Goal: Task Accomplishment & Management: Manage account settings

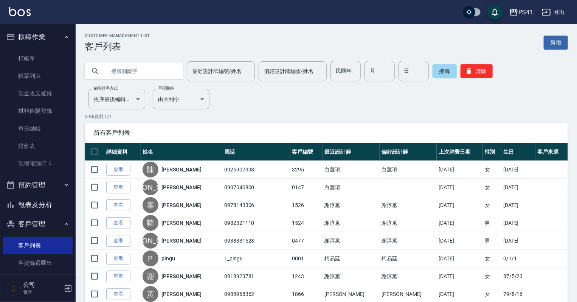
click at [122, 74] on input "text" at bounding box center [141, 71] width 71 height 20
type input "0968489913"
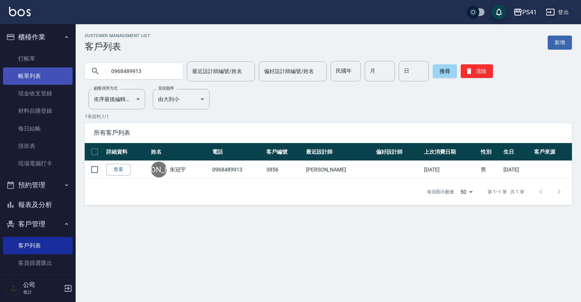
click at [42, 75] on link "帳單列表" at bounding box center [38, 75] width 70 height 17
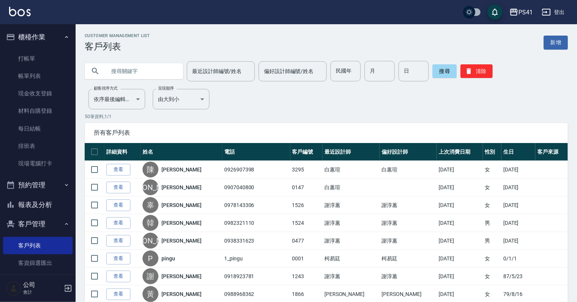
click at [118, 65] on input "text" at bounding box center [141, 71] width 71 height 20
type input "何姿"
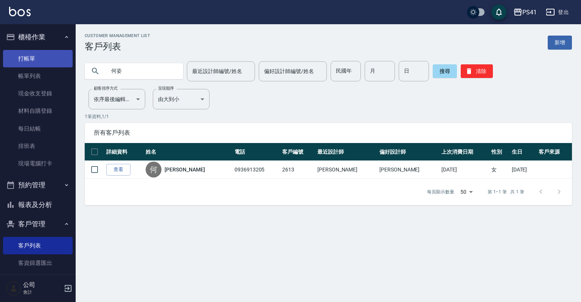
click at [24, 60] on link "打帳單" at bounding box center [38, 58] width 70 height 17
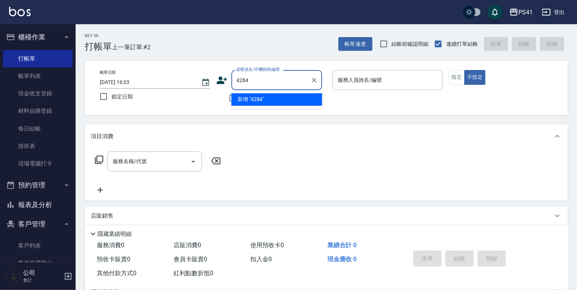
type input "4284"
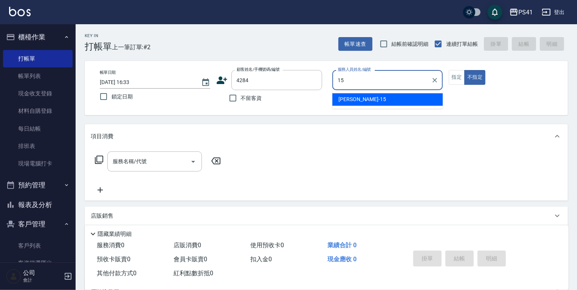
type input "[PERSON_NAME]-15"
type input "[PERSON_NAME]/0963616255/4284"
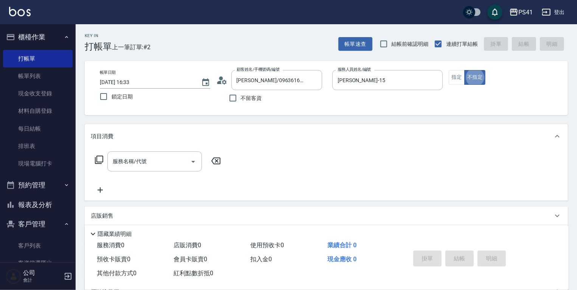
type button "false"
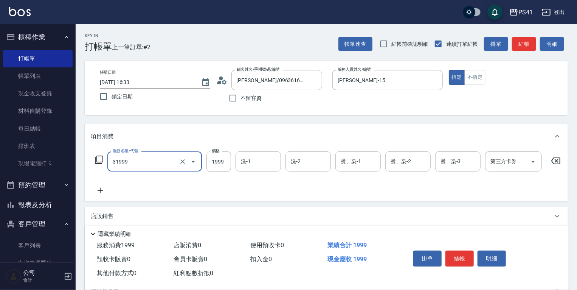
type input "1999以下燙髮(31999)"
type input "2000"
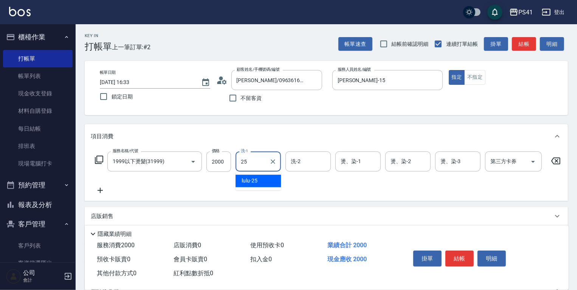
type input "lulu-25"
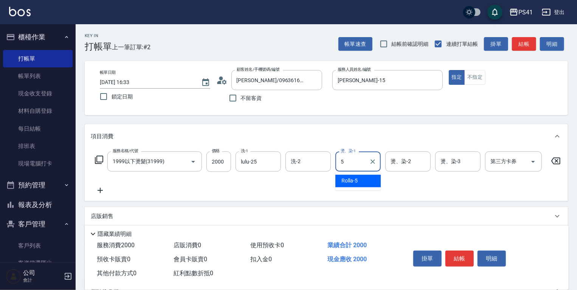
type input "Rolla-5"
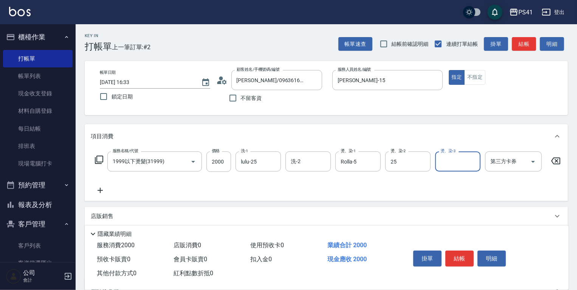
type input "lulu-25"
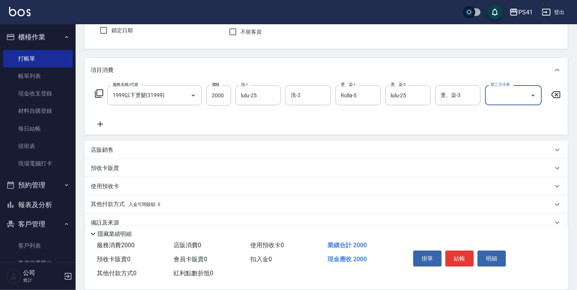
scroll to position [84, 0]
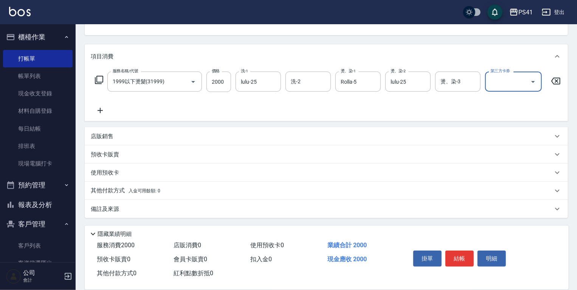
click at [100, 188] on p "其他付款方式 入金可用餘額: 0" at bounding box center [126, 190] width 70 height 8
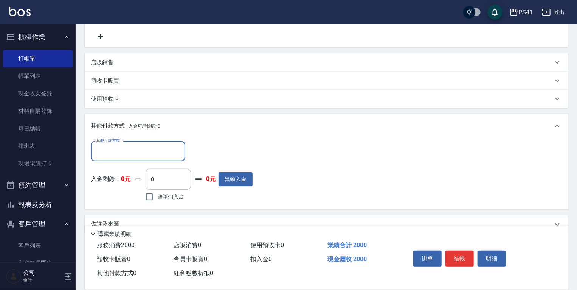
scroll to position [173, 0]
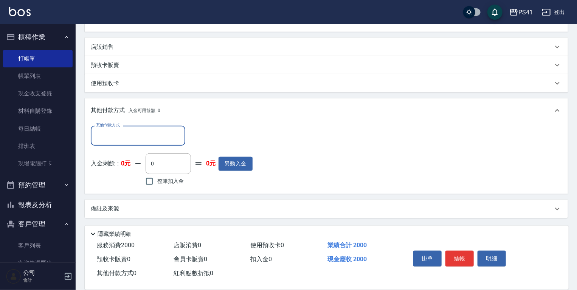
click at [108, 139] on input "其他付款方式" at bounding box center [138, 135] width 88 height 13
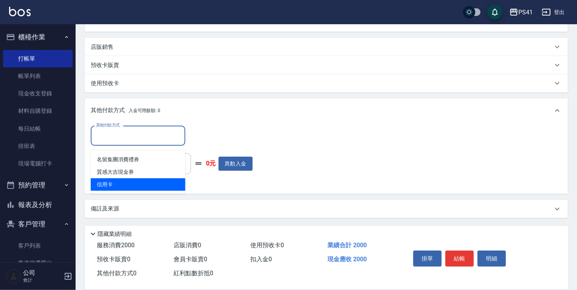
drag, startPoint x: 113, startPoint y: 176, endPoint x: 136, endPoint y: 175, distance: 23.8
click at [115, 178] on span "信用卡" at bounding box center [138, 184] width 94 height 12
type input "信用卡"
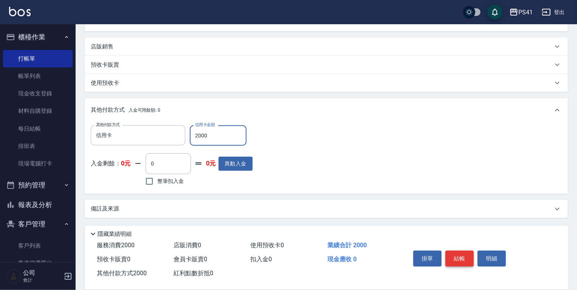
type input "2000"
click at [452, 257] on button "結帳" at bounding box center [459, 258] width 28 height 16
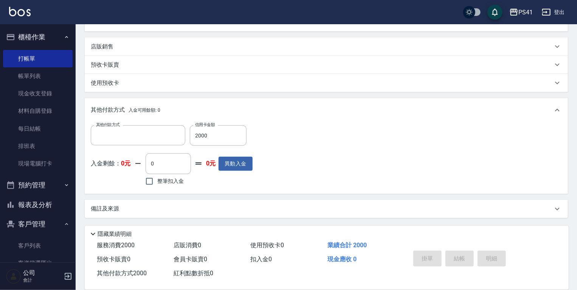
scroll to position [0, 0]
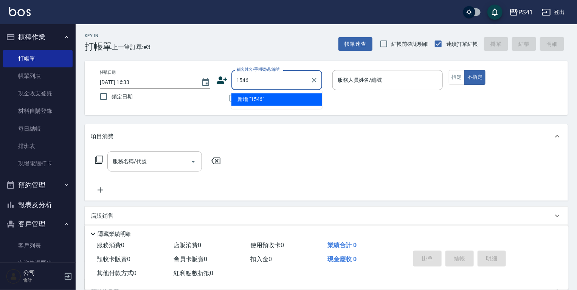
type input "1546"
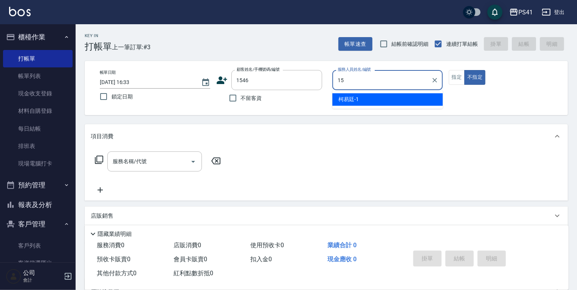
type input "[PERSON_NAME]-15"
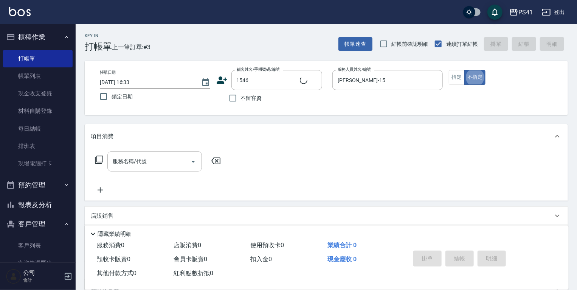
type input "[PERSON_NAME]/0903673141/1546"
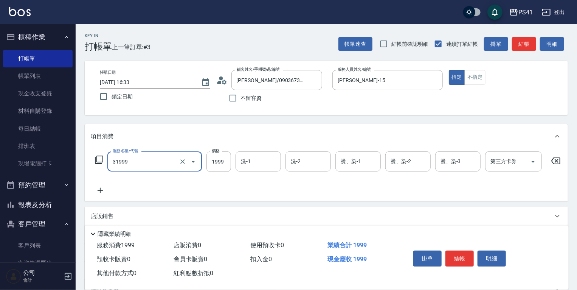
type input "1999以下燙髮(31999)"
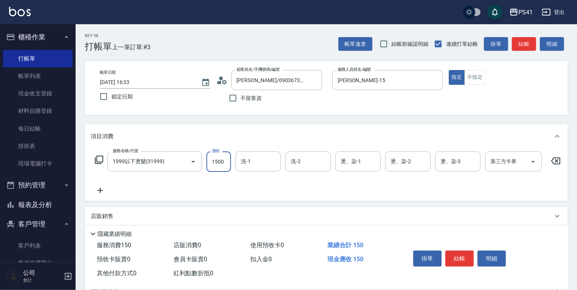
type input "1500"
type input "lulu-25"
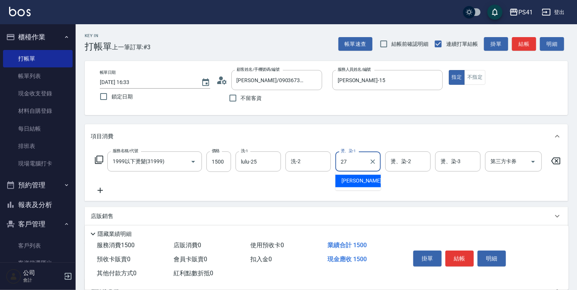
type input "佳佳-27"
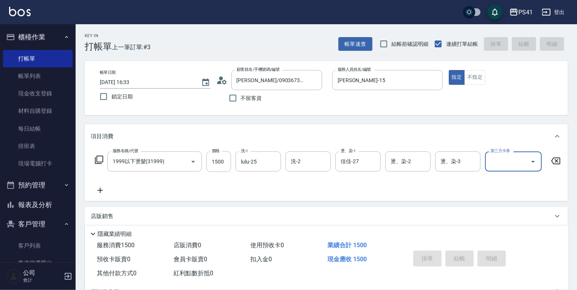
type input "[DATE] 16:34"
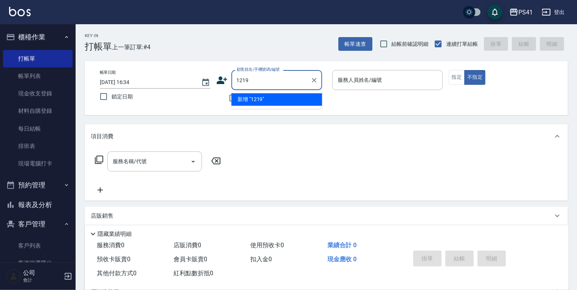
type input "1219"
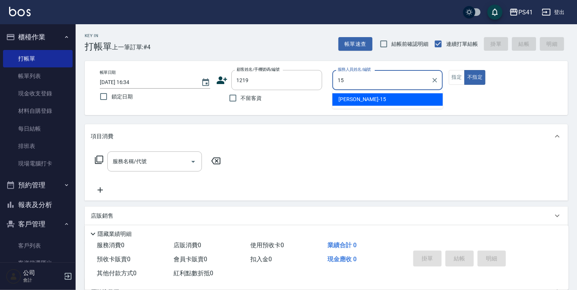
type input "[PERSON_NAME]-15"
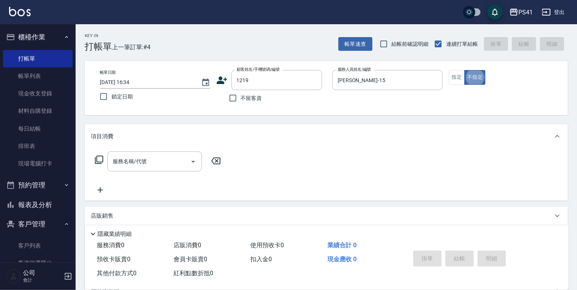
type input "[PERSON_NAME]/0928596088/1219"
type input "."
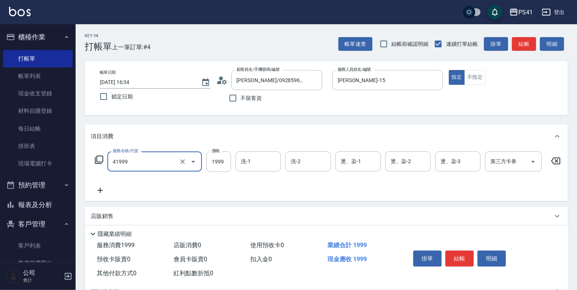
type input "1999以下染髮(41999)"
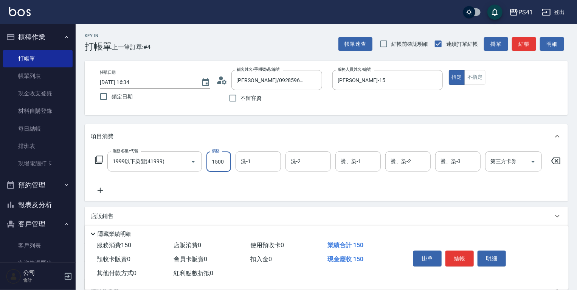
type input "1500"
type input "Rolla-5"
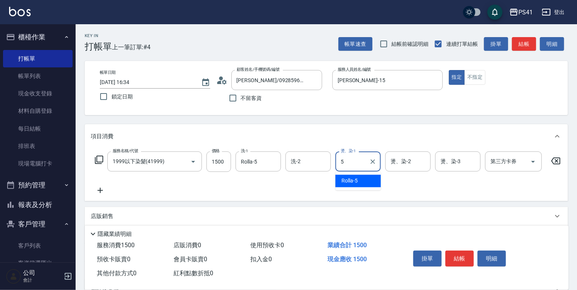
type input "Rolla-5"
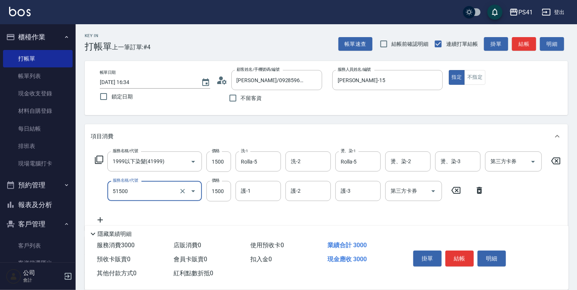
type input "原價1201~1500護髮(51500)"
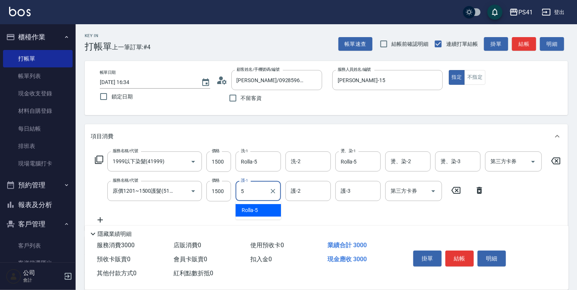
type input "Rolla-5"
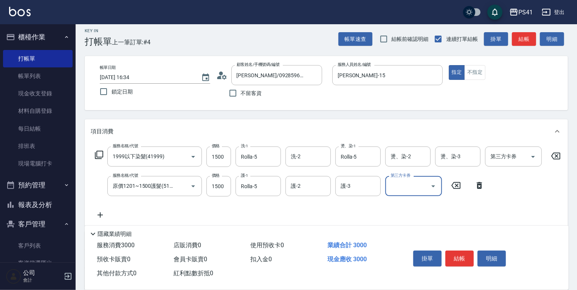
scroll to position [91, 0]
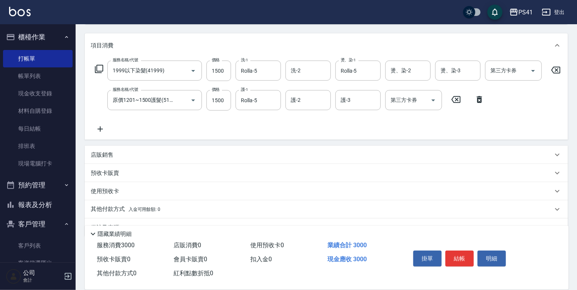
click at [106, 212] on p "其他付款方式 入金可用餘額: 0" at bounding box center [126, 209] width 70 height 8
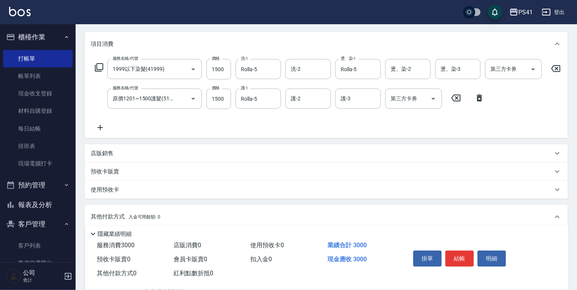
scroll to position [181, 0]
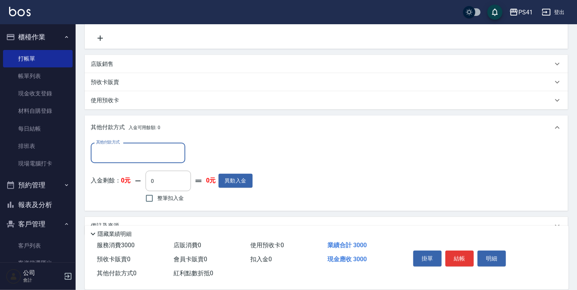
click at [119, 159] on input "其他付款方式" at bounding box center [138, 152] width 88 height 13
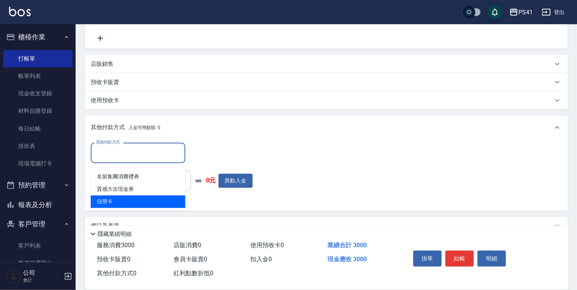
click at [122, 205] on span "信用卡" at bounding box center [138, 201] width 94 height 12
type input "信用卡"
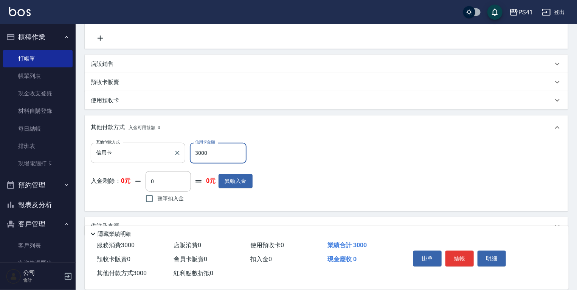
type input "3000"
click at [121, 157] on input "信用卡" at bounding box center [132, 152] width 76 height 13
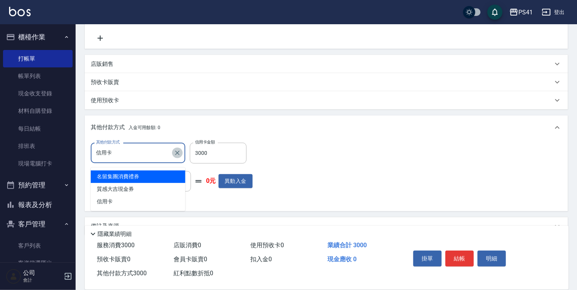
click at [177, 158] on button "Clear" at bounding box center [177, 152] width 11 height 11
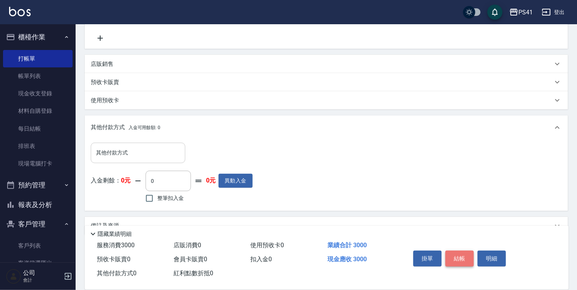
click at [457, 260] on button "結帳" at bounding box center [459, 258] width 28 height 16
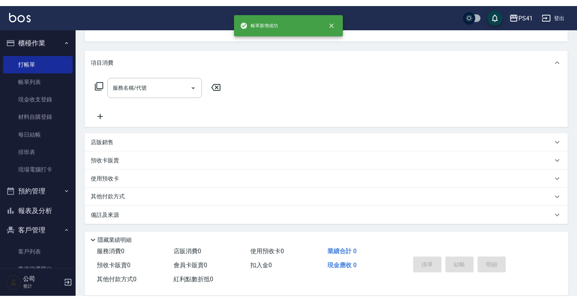
scroll to position [0, 0]
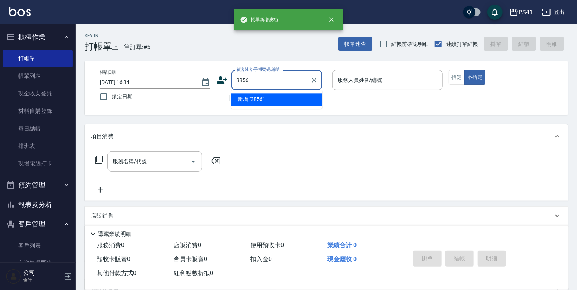
type input "3856"
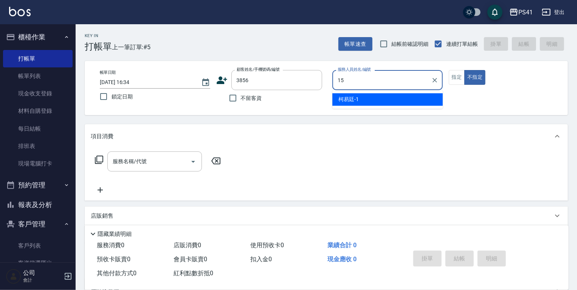
type input "[PERSON_NAME]-15"
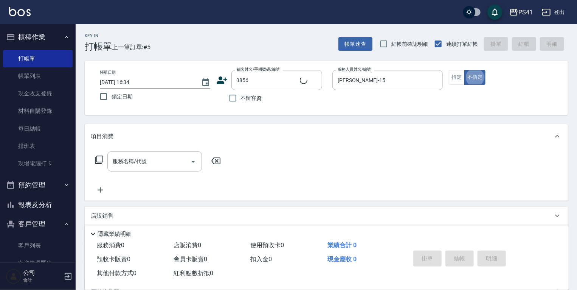
type input "[PERSON_NAME]/0968489913/3856"
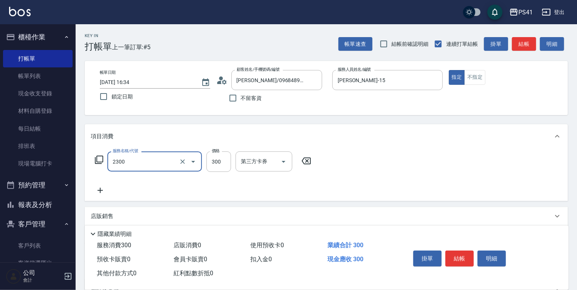
type input "剪髮(2300)"
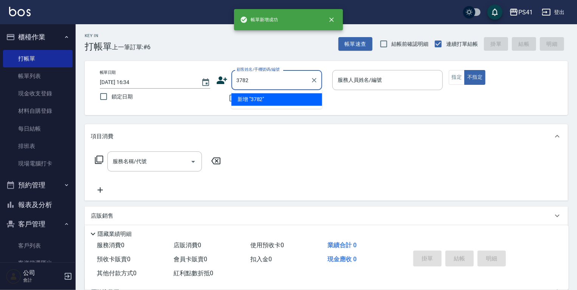
type input "3782"
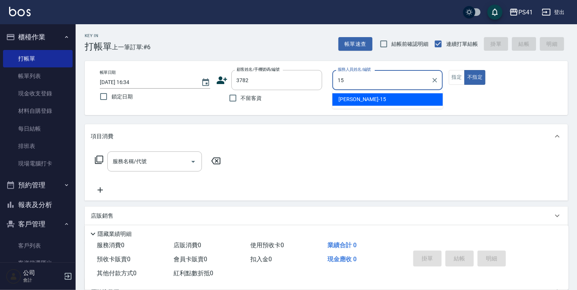
type input "[PERSON_NAME]-15"
type input "[PERSON_NAME]/0903160151/3782"
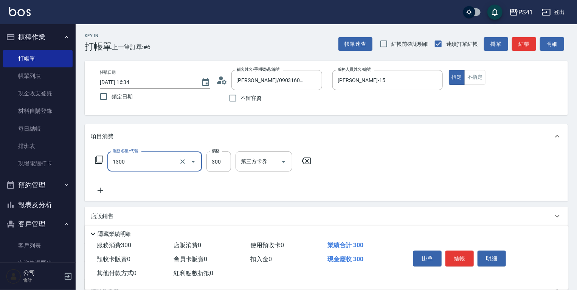
type input "洗髮300(1300)"
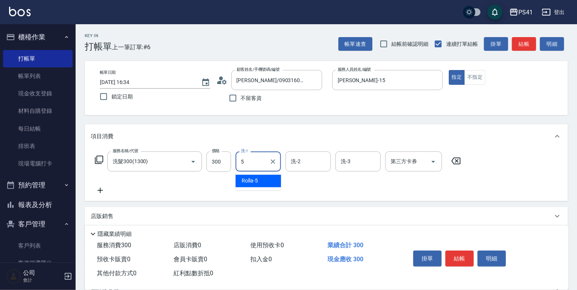
type input "Rolla-5"
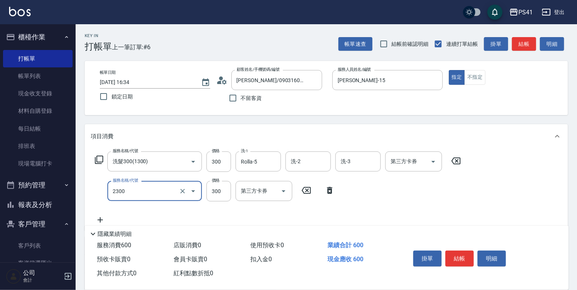
type input "剪髮(2300)"
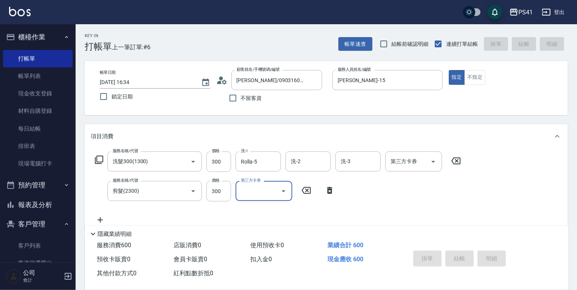
type input "[DATE] 16:35"
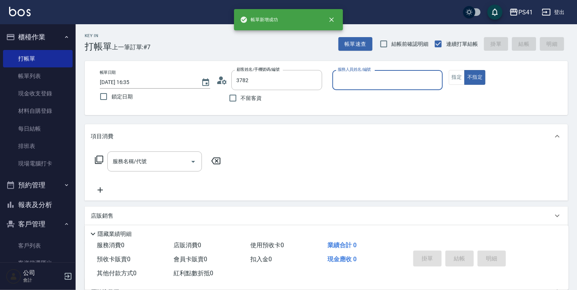
type input "[PERSON_NAME]/0903160151/3782"
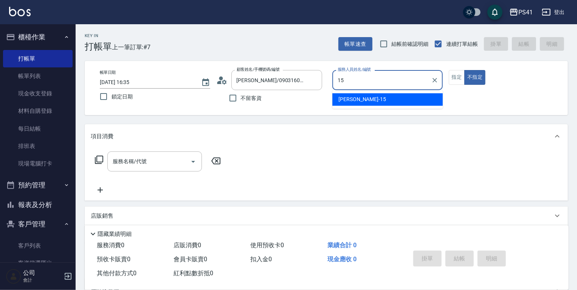
type input "[PERSON_NAME]-15"
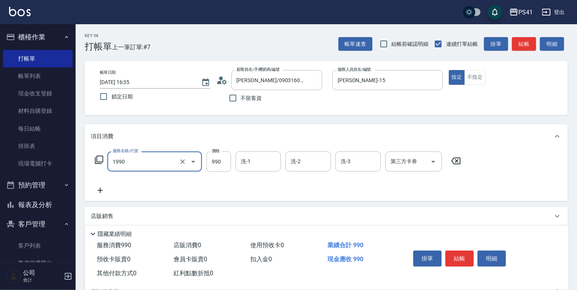
type input "舒活靓爽頭皮排毒洗(1990)"
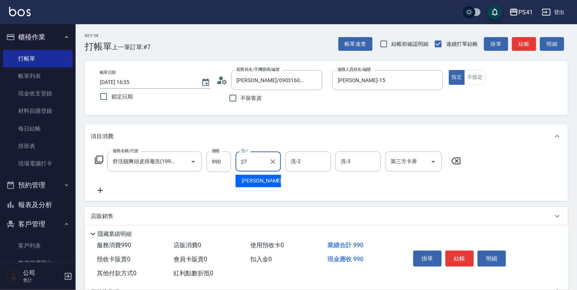
type input "佳佳-27"
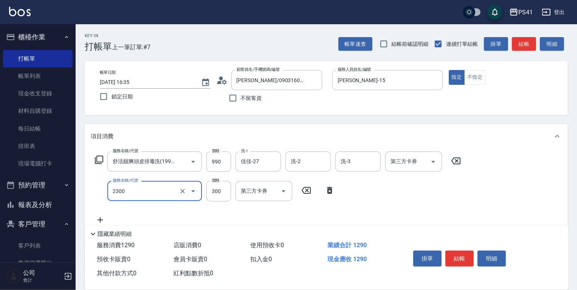
type input "剪髮(2300)"
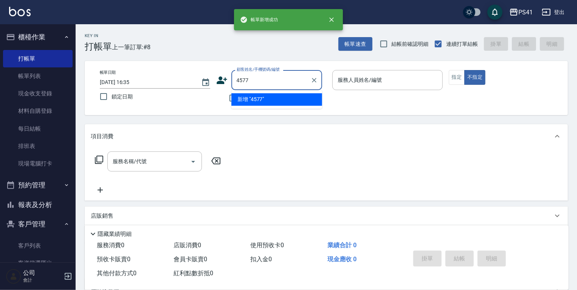
type input "4577"
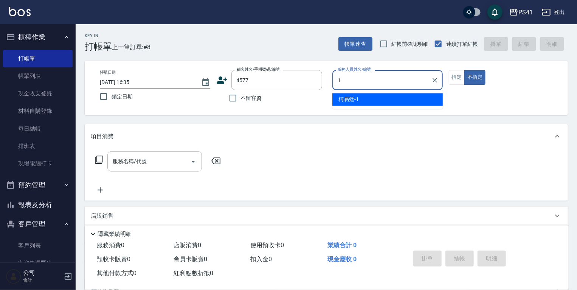
type input "15"
type input "[PERSON_NAME]/0975422487/4577"
type input "[PERSON_NAME]-15"
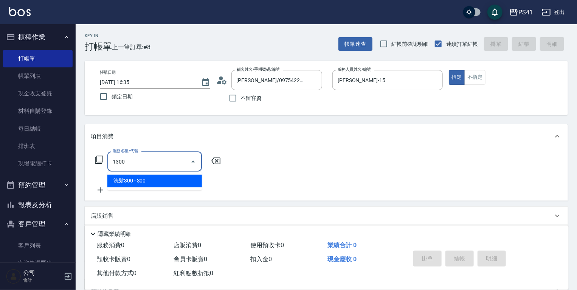
type input "洗髮300(1300)"
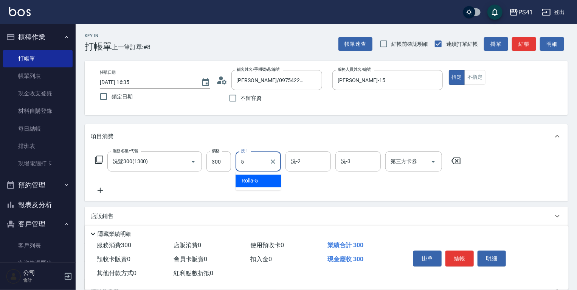
type input "Rolla-5"
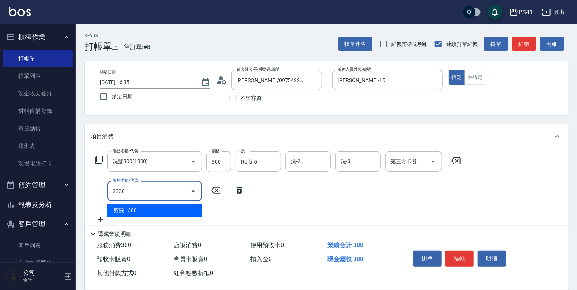
type input "剪髮(2300)"
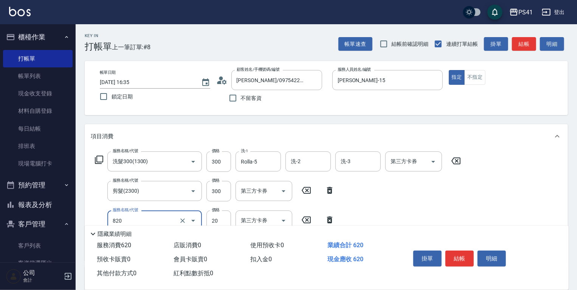
type input "潤絲(820)"
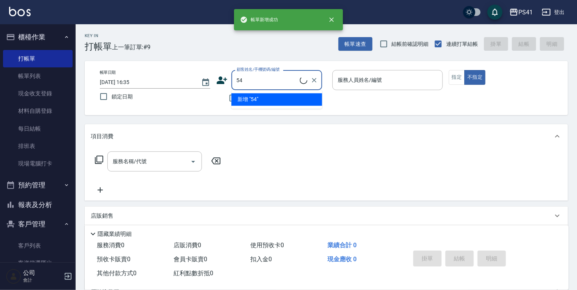
type input "5"
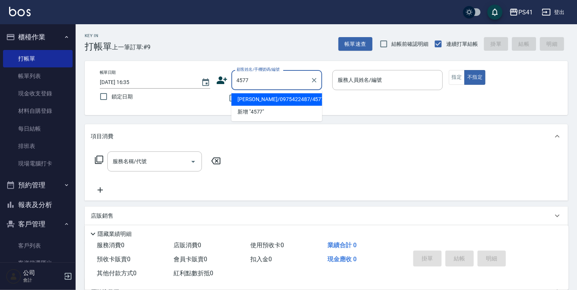
type input "[PERSON_NAME]/0975422487/4577"
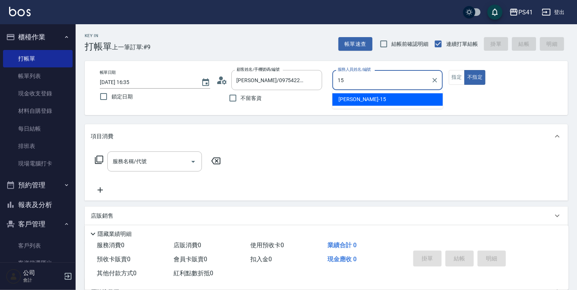
type input "[PERSON_NAME]-15"
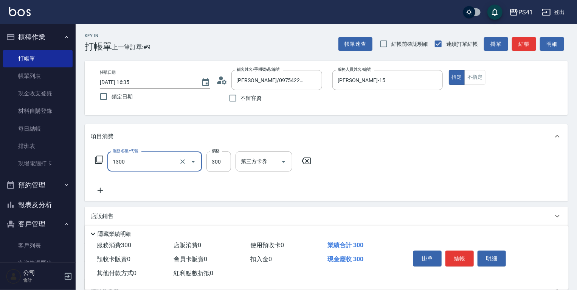
type input "洗髮300(1300)"
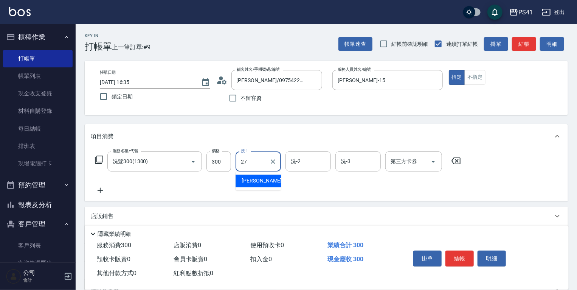
type input "佳佳-27"
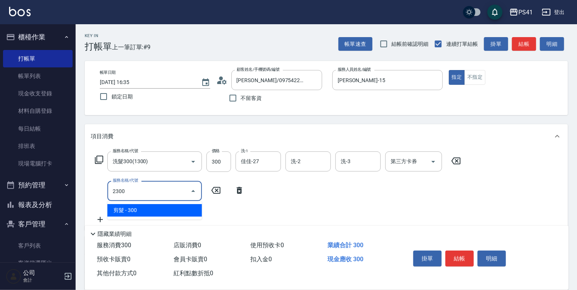
type input "剪髮(2300)"
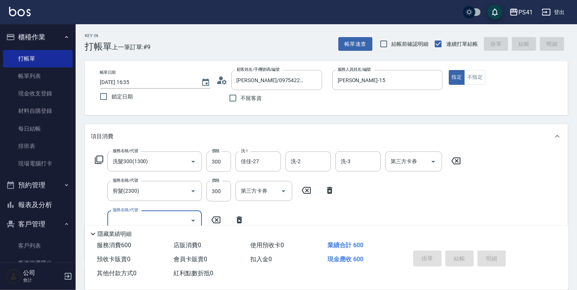
type input "[DATE] 16:36"
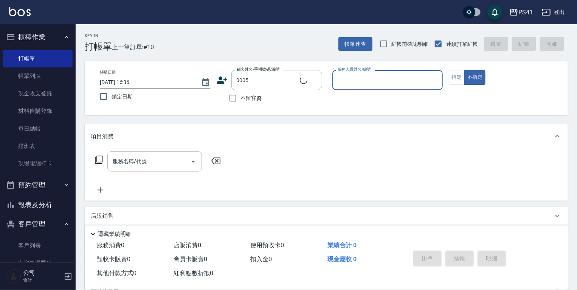
type input "[PERSON_NAME]/0908663331/0005"
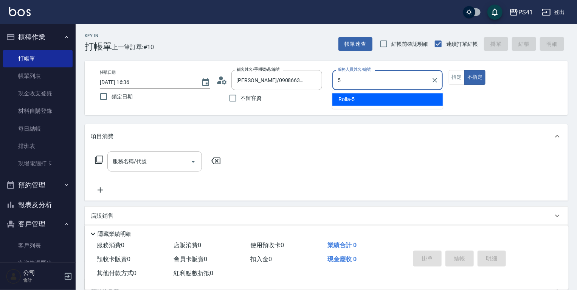
type input "Rolla-5"
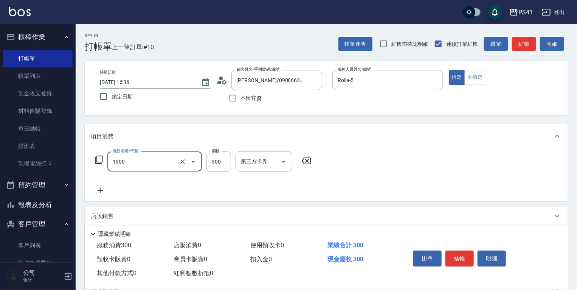
type input "洗髮300(1300)"
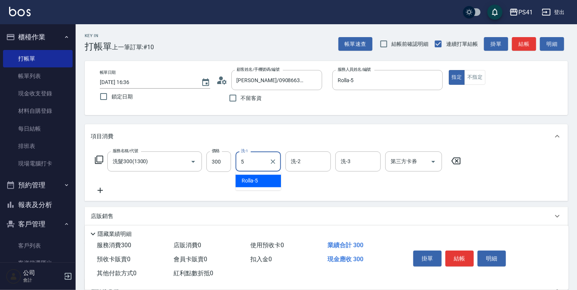
type input "Rolla-5"
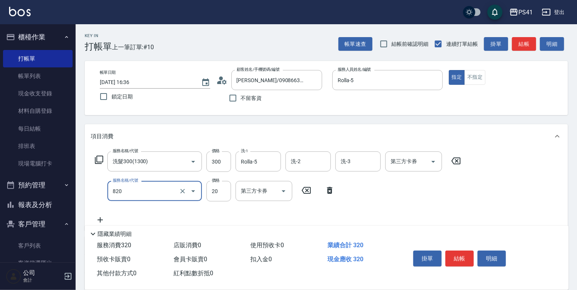
type input "潤絲(820)"
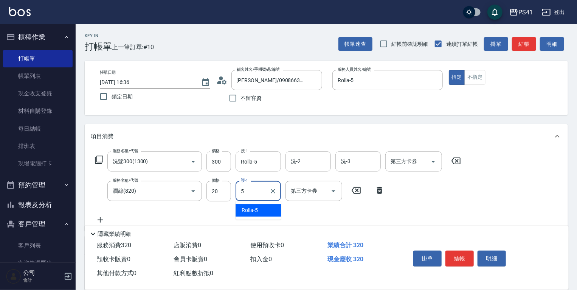
type input "Rolla-5"
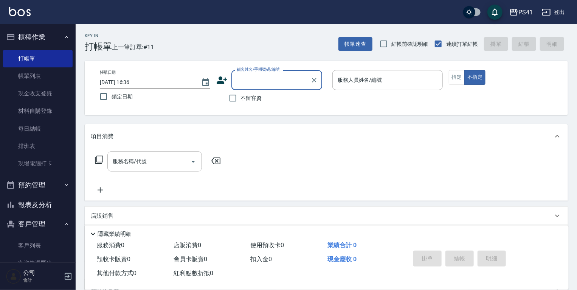
type input "1"
type input "0015"
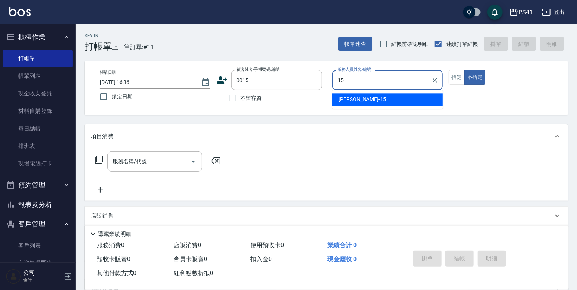
type input "[PERSON_NAME]-15"
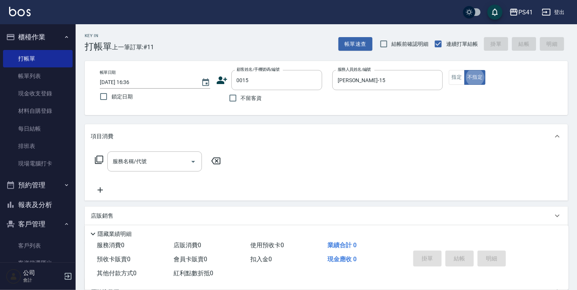
type input "[PERSON_NAME]/15_[PERSON_NAME]/0015"
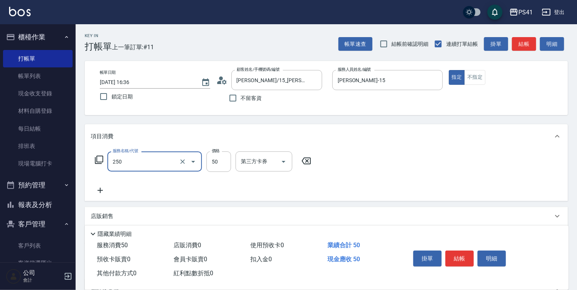
type input "剪瀏海(250)"
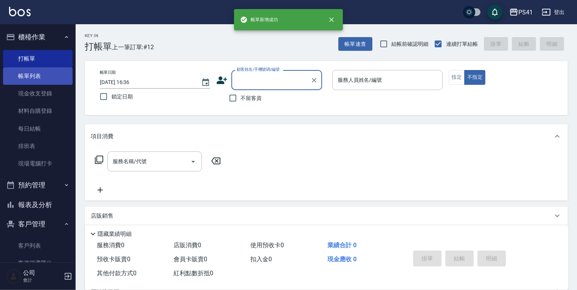
click at [33, 73] on link "帳單列表" at bounding box center [38, 75] width 70 height 17
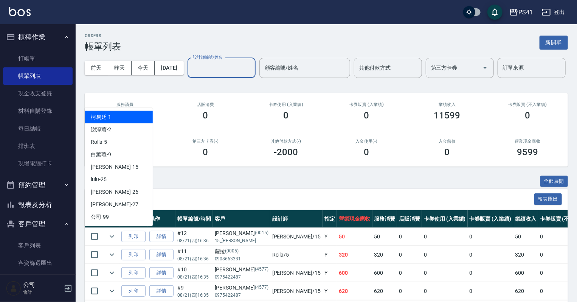
click at [191, 74] on input "設計師編號/姓名" at bounding box center [221, 67] width 61 height 13
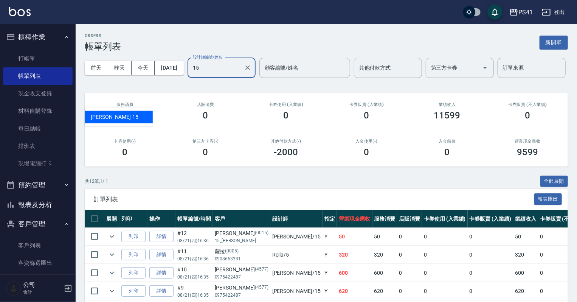
type input "[PERSON_NAME]-15"
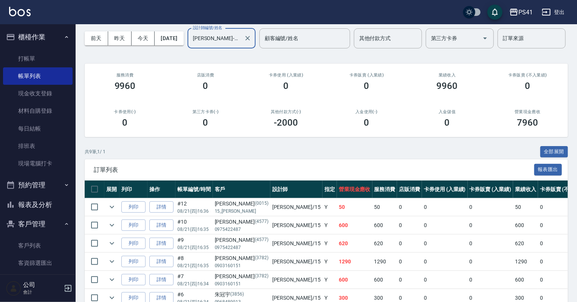
scroll to position [24, 0]
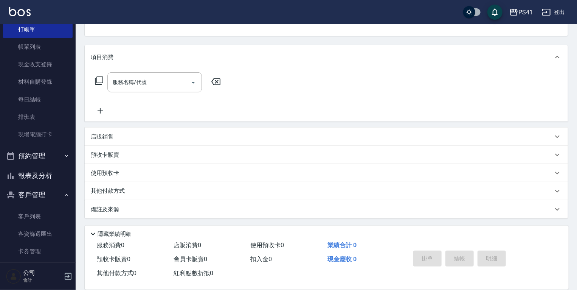
scroll to position [58, 0]
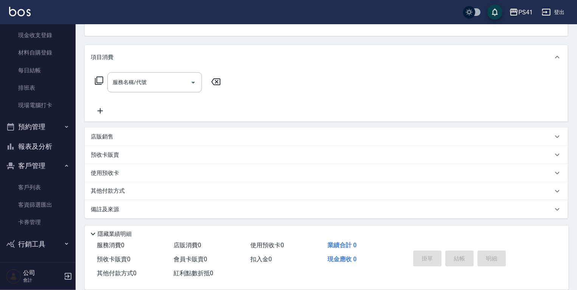
drag, startPoint x: 33, startPoint y: 224, endPoint x: 33, endPoint y: 236, distance: 12.1
click at [33, 224] on link "卡券管理" at bounding box center [38, 221] width 70 height 17
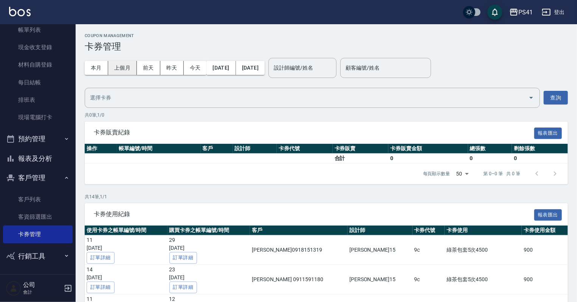
click at [130, 70] on button "上個月" at bounding box center [122, 68] width 29 height 14
click at [129, 69] on button "上個月" at bounding box center [122, 68] width 29 height 14
click at [547, 99] on button "查詢" at bounding box center [555, 98] width 24 height 14
click at [221, 72] on button "[DATE]" at bounding box center [220, 68] width 29 height 14
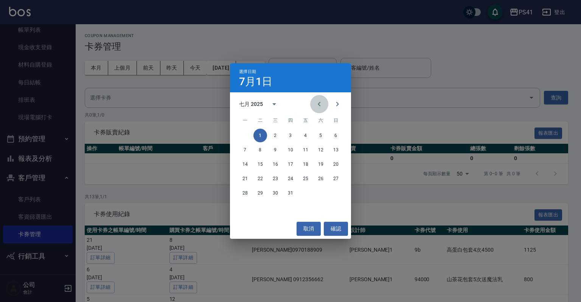
click at [315, 106] on icon "Previous month" at bounding box center [318, 103] width 9 height 9
click at [336, 135] on button "1" at bounding box center [336, 136] width 14 height 14
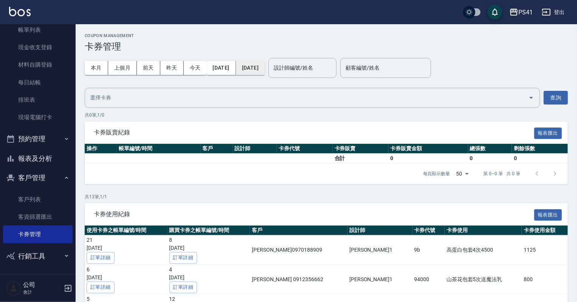
click at [265, 73] on button "[DATE]" at bounding box center [250, 68] width 29 height 14
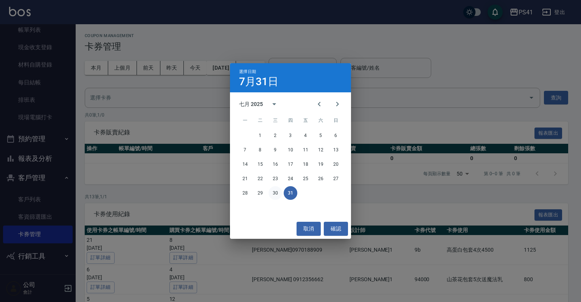
click at [278, 192] on button "30" at bounding box center [275, 193] width 14 height 14
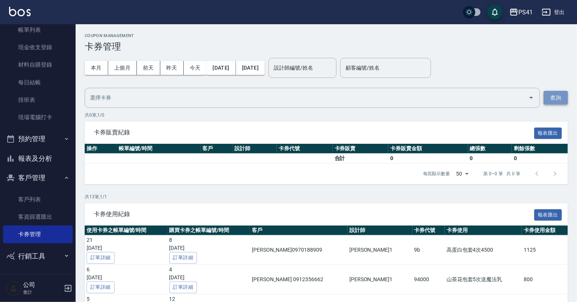
click at [548, 101] on button "查詢" at bounding box center [555, 98] width 24 height 14
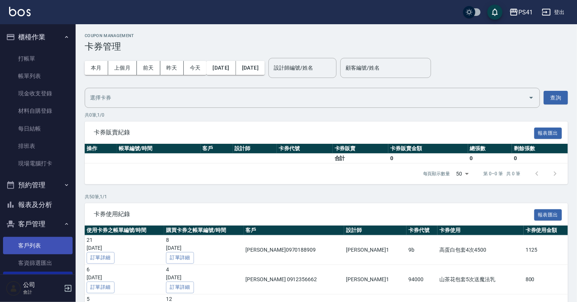
click at [37, 246] on link "客戶列表" at bounding box center [38, 245] width 70 height 17
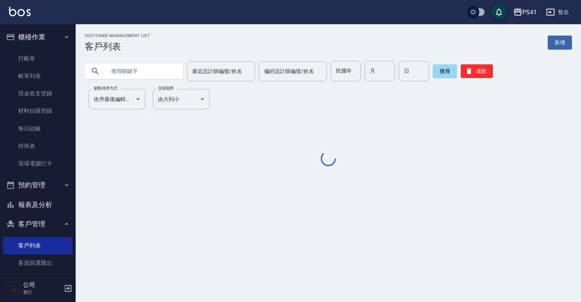
click at [123, 73] on input "text" at bounding box center [141, 71] width 71 height 20
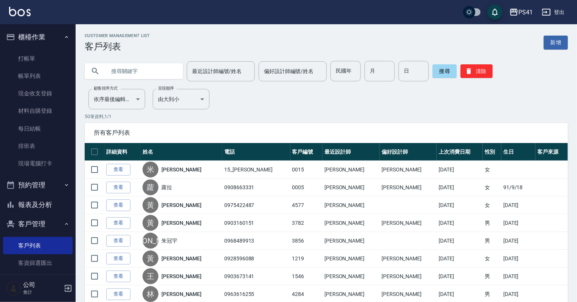
type input "ㄨ"
type input "[PERSON_NAME]"
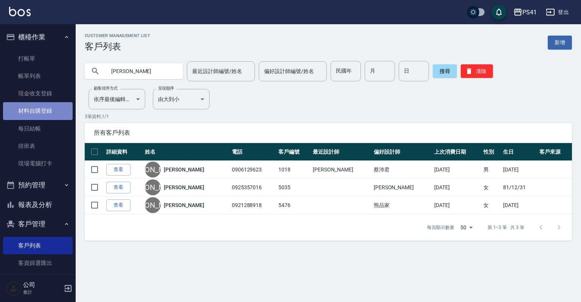
click at [47, 111] on link "材料自購登錄" at bounding box center [38, 110] width 70 height 17
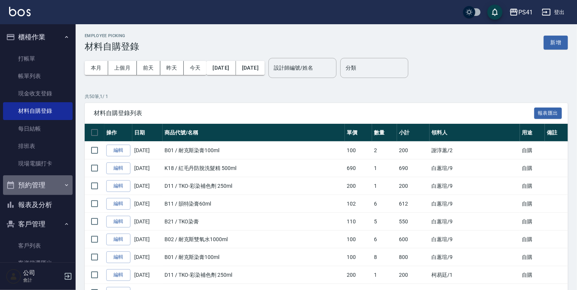
click at [48, 185] on button "預約管理" at bounding box center [38, 185] width 70 height 20
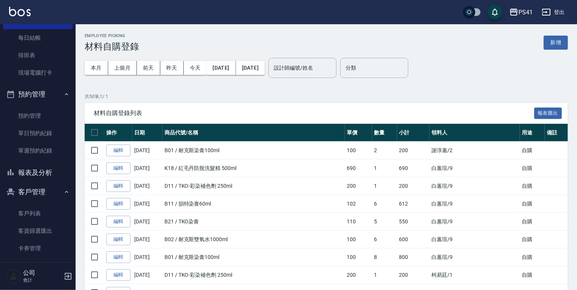
scroll to position [116, 0]
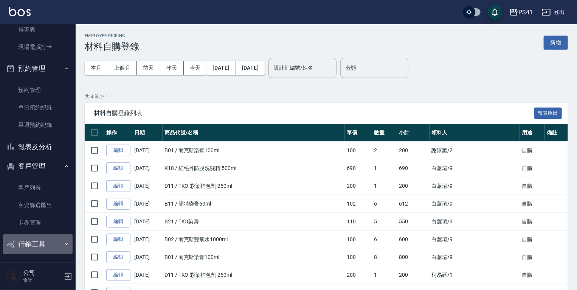
click at [38, 239] on button "行銷工具" at bounding box center [38, 244] width 70 height 20
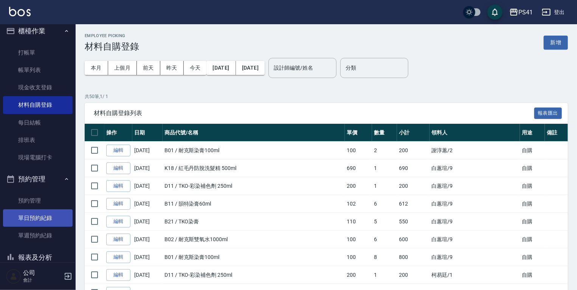
scroll to position [0, 0]
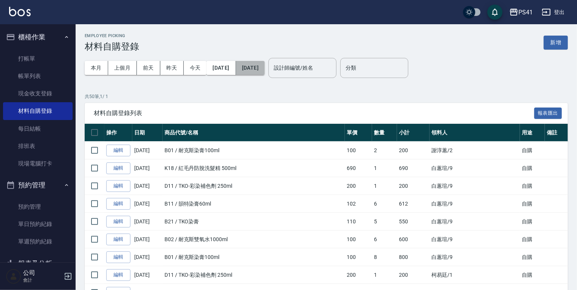
click at [258, 71] on button "[DATE]" at bounding box center [250, 68] width 29 height 14
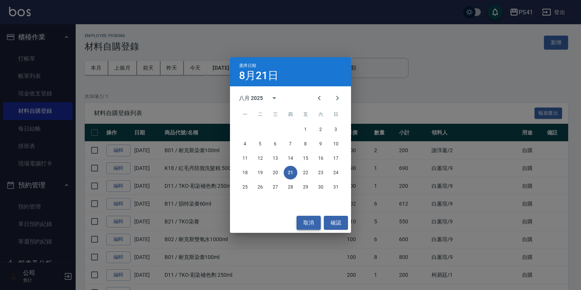
click at [314, 221] on button "取消" at bounding box center [308, 222] width 24 height 14
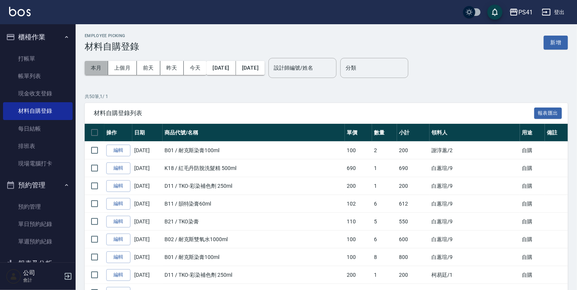
click at [90, 67] on button "本月" at bounding box center [96, 68] width 23 height 14
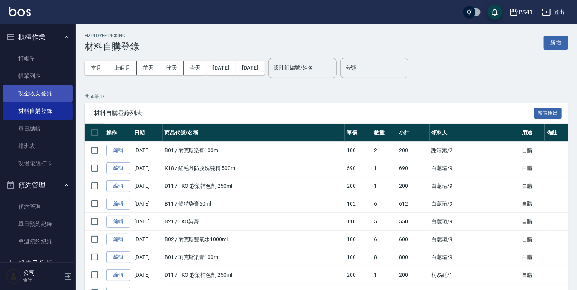
click at [58, 94] on link "現金收支登錄" at bounding box center [38, 93] width 70 height 17
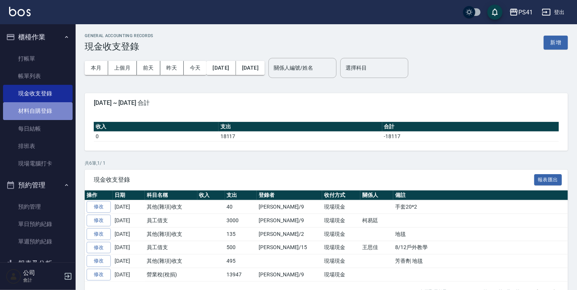
click at [53, 108] on link "材料自購登錄" at bounding box center [38, 110] width 70 height 17
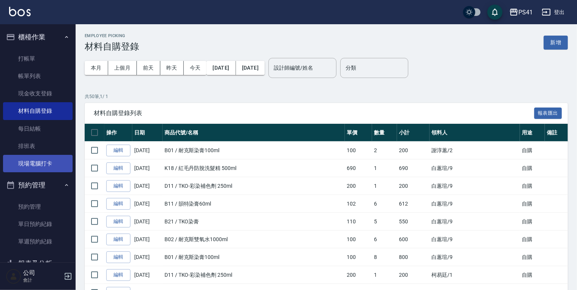
click at [44, 165] on link "現場電腦打卡" at bounding box center [38, 163] width 70 height 17
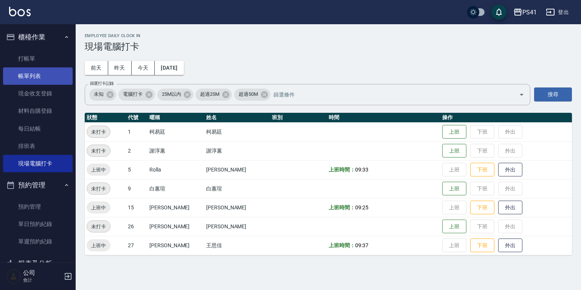
click at [51, 79] on link "帳單列表" at bounding box center [38, 75] width 70 height 17
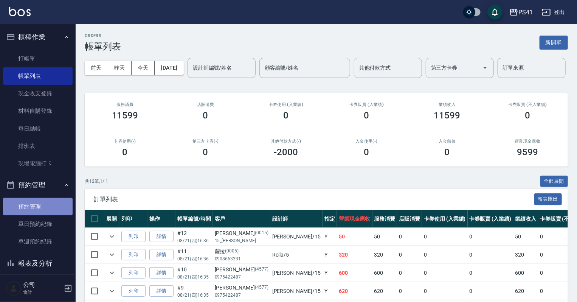
click at [45, 203] on link "預約管理" at bounding box center [38, 206] width 70 height 17
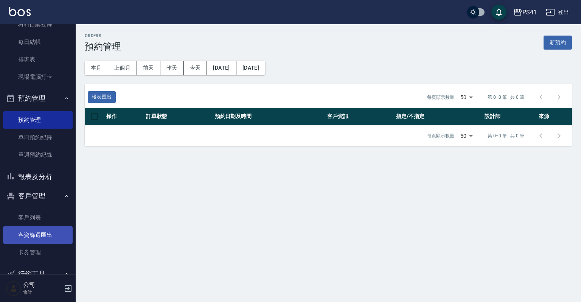
scroll to position [91, 0]
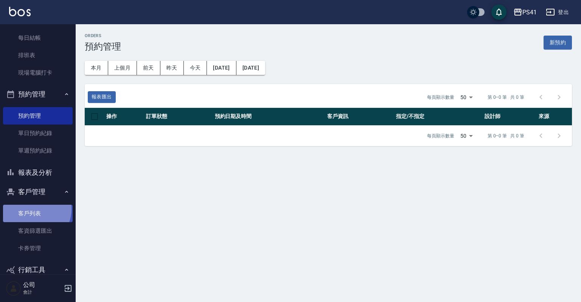
click at [31, 209] on link "客戶列表" at bounding box center [38, 212] width 70 height 17
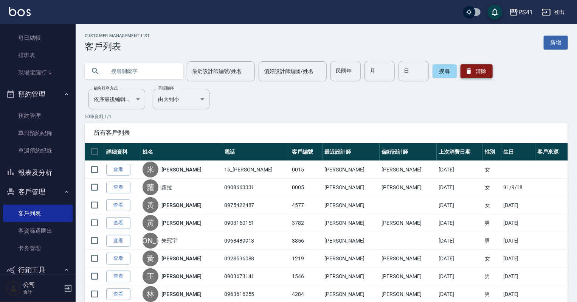
drag, startPoint x: 471, startPoint y: 62, endPoint x: 477, endPoint y: 70, distance: 9.8
click at [475, 69] on div "搜尋 清除" at bounding box center [462, 71] width 60 height 20
click at [477, 70] on button "清除" at bounding box center [476, 71] width 32 height 14
click at [139, 73] on input "text" at bounding box center [141, 71] width 71 height 20
type input "0906598345"
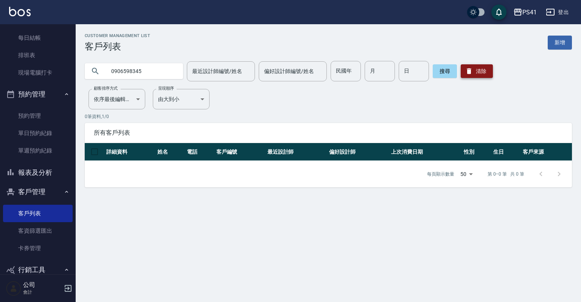
click at [480, 71] on button "清除" at bounding box center [476, 71] width 32 height 14
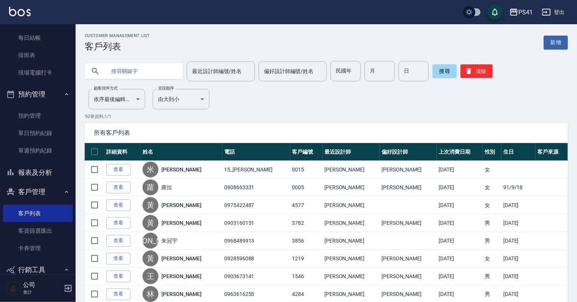
drag, startPoint x: 138, startPoint y: 71, endPoint x: 153, endPoint y: 62, distance: 17.3
click at [148, 66] on input "text" at bounding box center [141, 71] width 71 height 20
type input "0975768718"
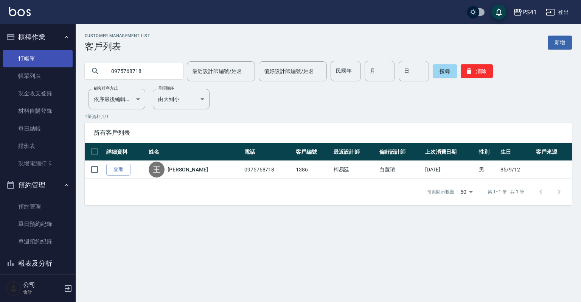
click at [35, 60] on link "打帳單" at bounding box center [38, 58] width 70 height 17
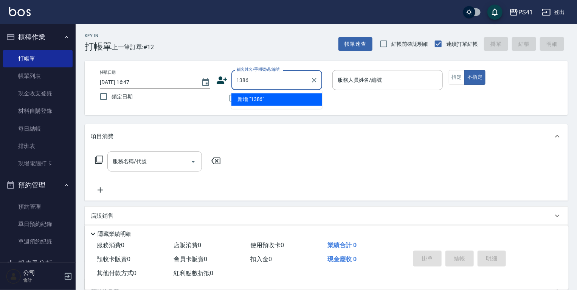
type input "1386"
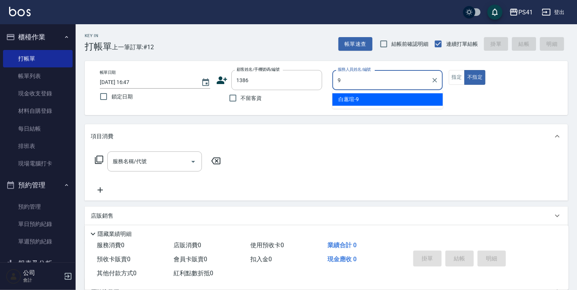
type input "白蕙瑄-9"
type button "false"
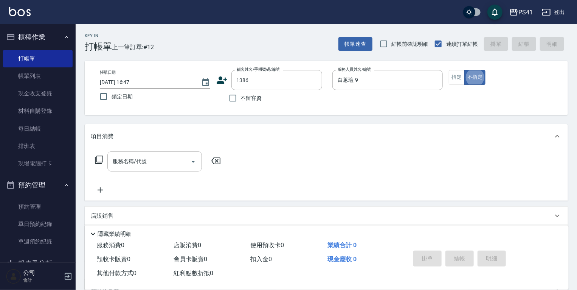
type input "1"
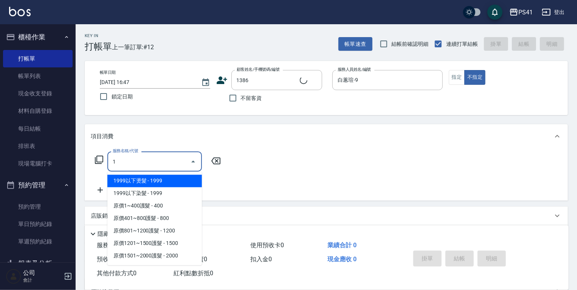
type input "[PERSON_NAME]/0975768718/1386"
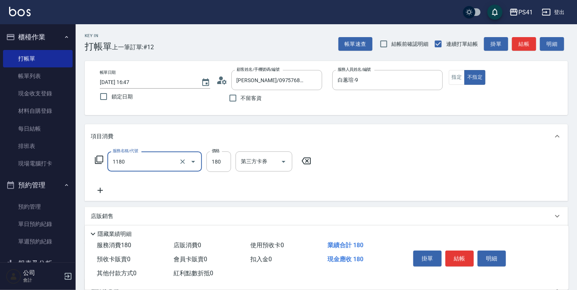
type input "洗髮(洗+剪不指定活動)(1180)"
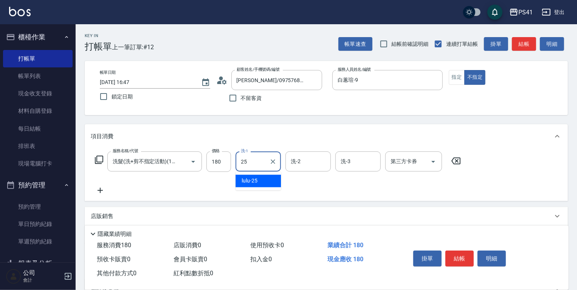
type input "lulu-25"
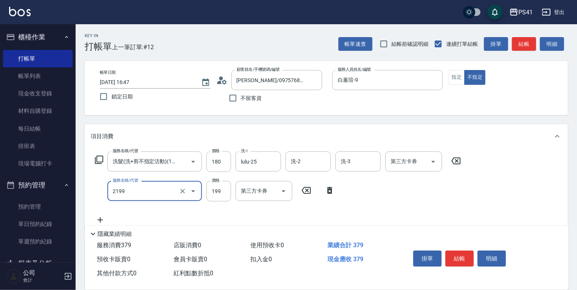
type input "不指定剪髮活動(2199)"
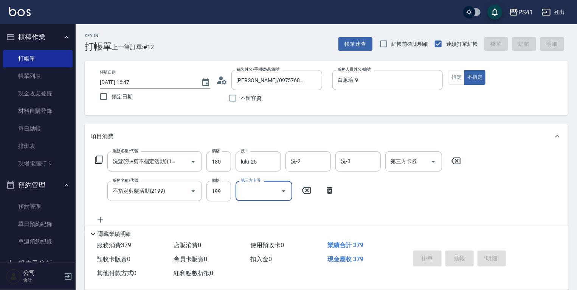
type input "[DATE] 16:48"
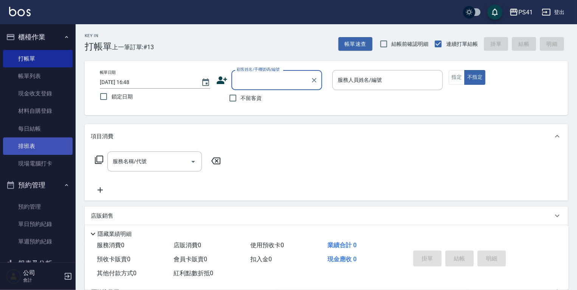
click at [36, 148] on link "排班表" at bounding box center [38, 145] width 70 height 17
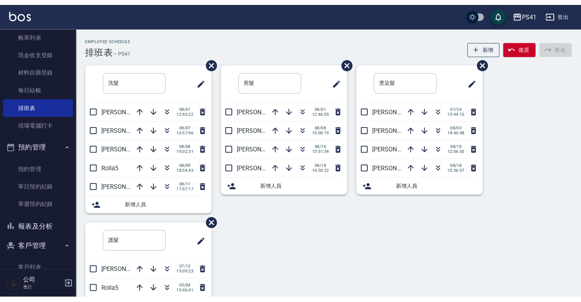
scroll to position [91, 0]
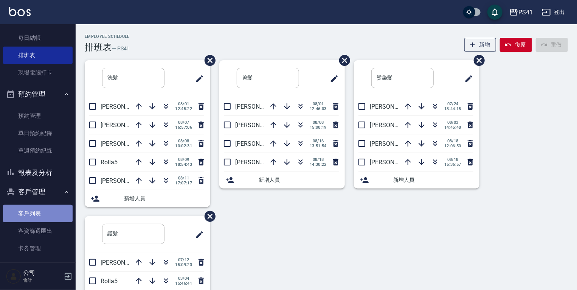
click at [40, 215] on link "客戶列表" at bounding box center [38, 212] width 70 height 17
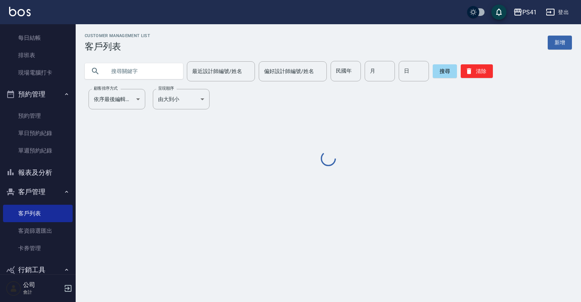
click at [124, 72] on input "text" at bounding box center [141, 71] width 71 height 20
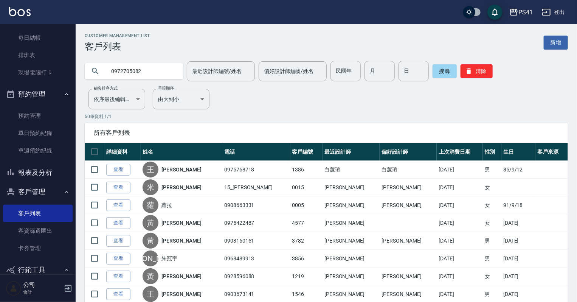
type input "0972705082"
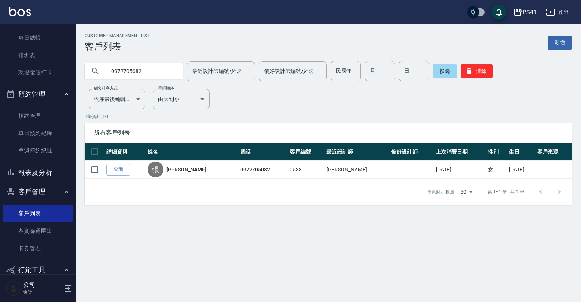
click at [124, 170] on link "查看" at bounding box center [118, 170] width 24 height 12
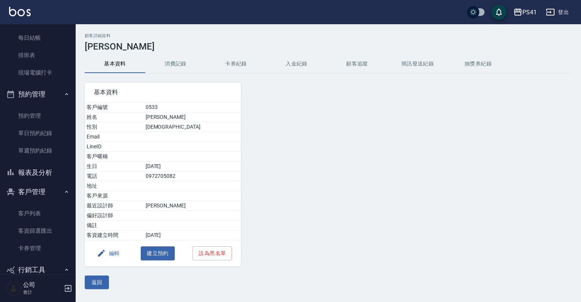
click at [180, 62] on button "消費記錄" at bounding box center [175, 64] width 60 height 18
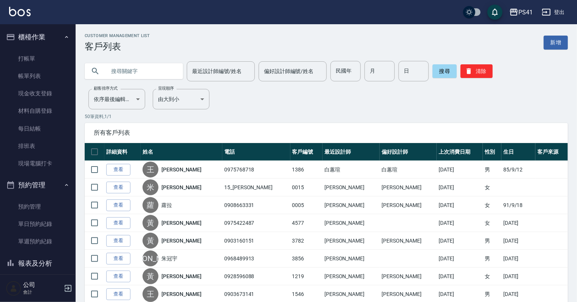
click at [120, 75] on input "text" at bounding box center [141, 71] width 71 height 20
type input "將"
type input "[PERSON_NAME]"
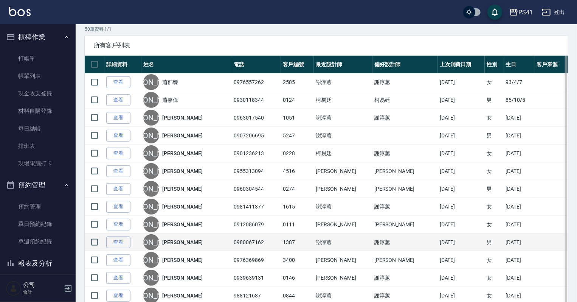
scroll to position [91, 0]
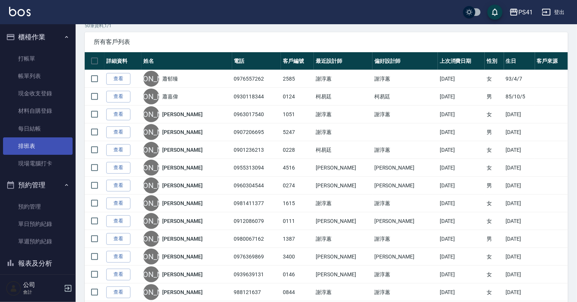
click at [24, 146] on link "排班表" at bounding box center [38, 145] width 70 height 17
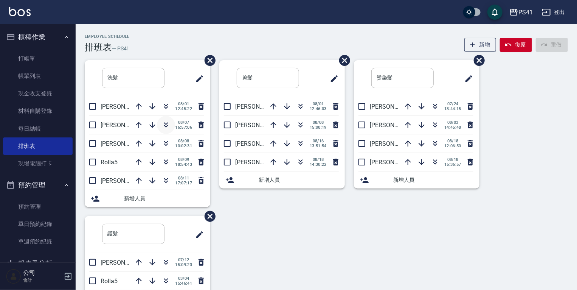
click at [163, 128] on icon "button" at bounding box center [165, 124] width 9 height 9
click at [300, 146] on icon "button" at bounding box center [300, 143] width 9 height 9
drag, startPoint x: 40, startPoint y: 80, endPoint x: 40, endPoint y: 92, distance: 12.1
click at [40, 80] on link "帳單列表" at bounding box center [38, 75] width 70 height 17
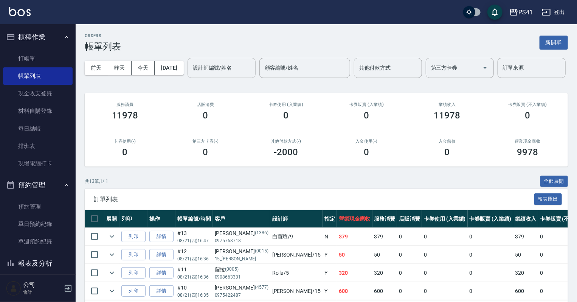
click at [191, 74] on input "設計師編號/姓名" at bounding box center [221, 67] width 61 height 13
type input "[PERSON_NAME]-15"
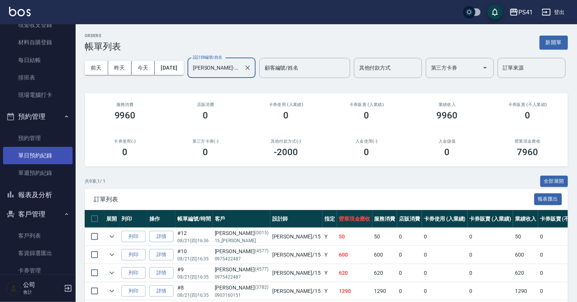
scroll to position [121, 0]
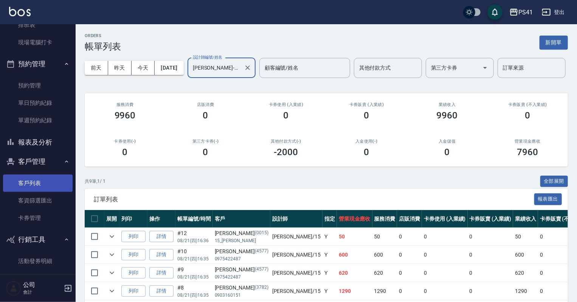
click at [41, 183] on link "客戶列表" at bounding box center [38, 182] width 70 height 17
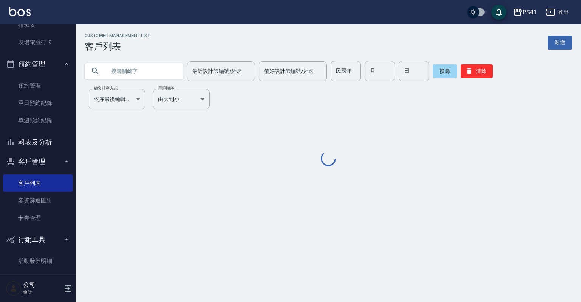
click at [127, 73] on input "text" at bounding box center [141, 71] width 71 height 20
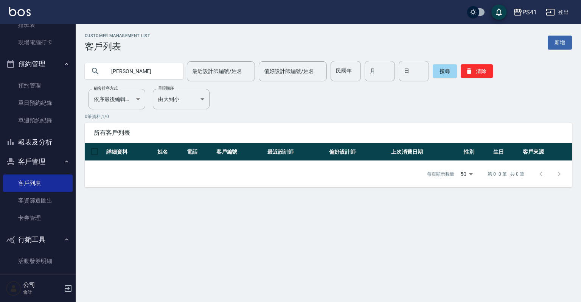
type input "[PERSON_NAME]"
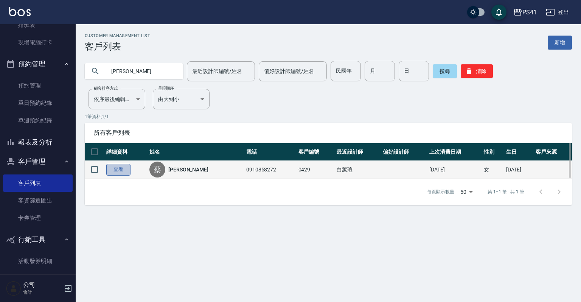
click at [120, 171] on link "查看" at bounding box center [118, 170] width 24 height 12
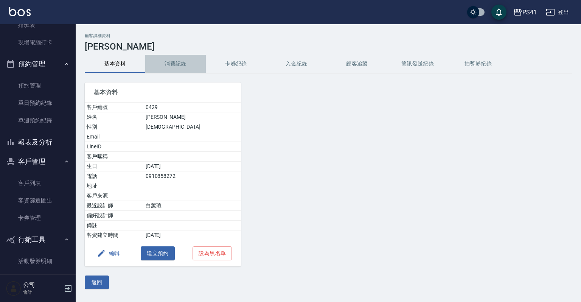
click at [179, 59] on button "消費記錄" at bounding box center [175, 64] width 60 height 18
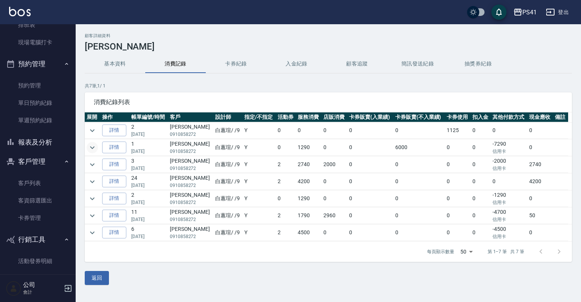
click at [87, 145] on button "expand row" at bounding box center [92, 147] width 11 height 11
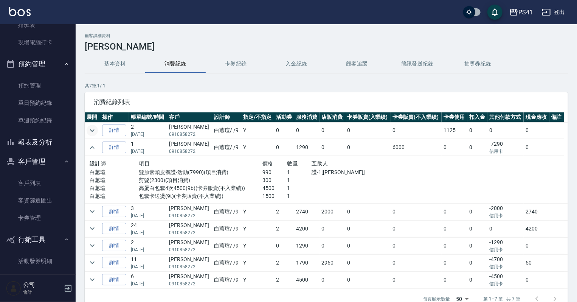
click at [92, 129] on icon "expand row" at bounding box center [92, 130] width 9 height 9
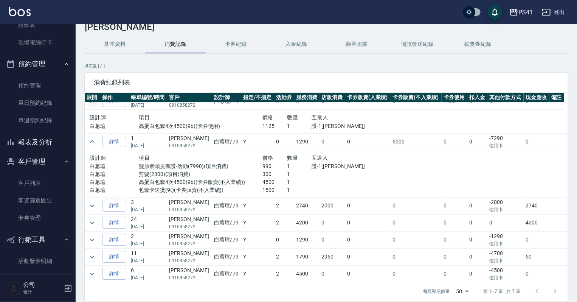
scroll to position [30, 0]
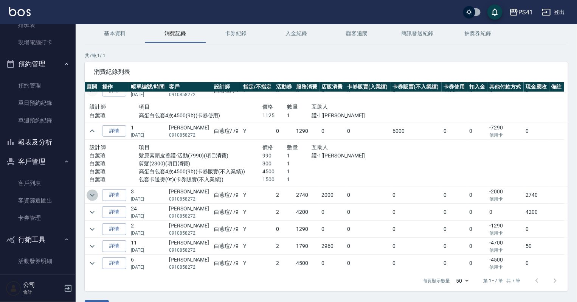
click at [95, 193] on icon "expand row" at bounding box center [92, 194] width 9 height 9
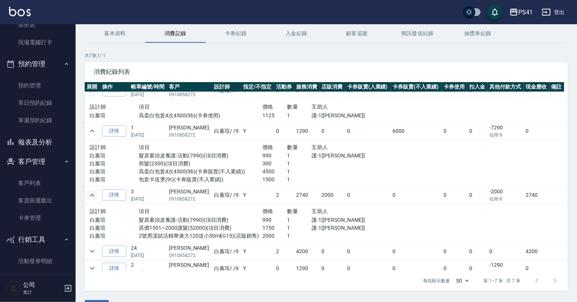
click at [95, 193] on icon "expand row" at bounding box center [92, 194] width 9 height 9
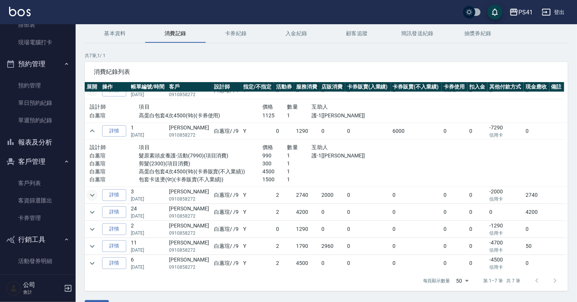
scroll to position [0, 0]
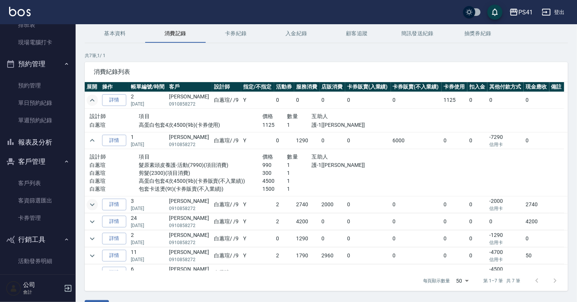
click at [105, 34] on button "基本資料" at bounding box center [115, 34] width 60 height 18
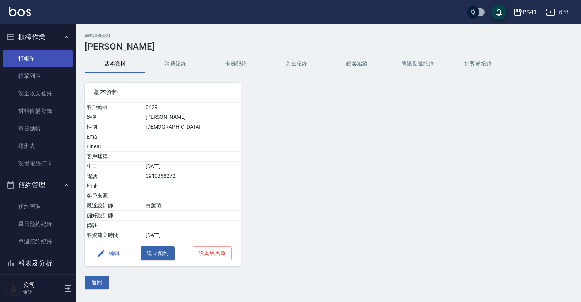
drag, startPoint x: 25, startPoint y: 56, endPoint x: 26, endPoint y: 51, distance: 5.0
click at [25, 56] on link "打帳單" at bounding box center [38, 58] width 70 height 17
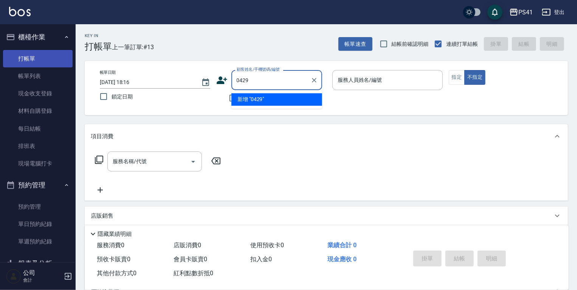
type input "0429"
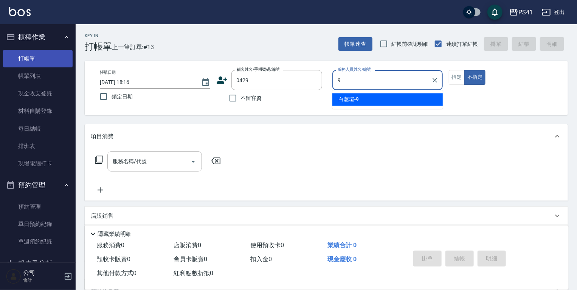
type input "白蕙瑄-9"
type button "false"
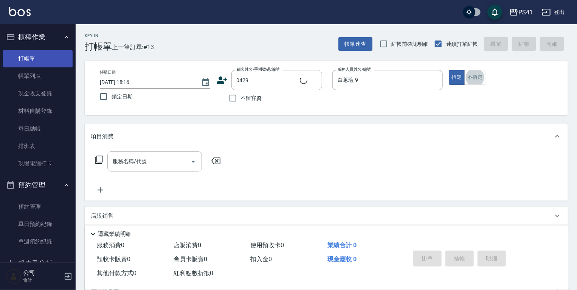
type input "[PERSON_NAME]/0910858272/0429"
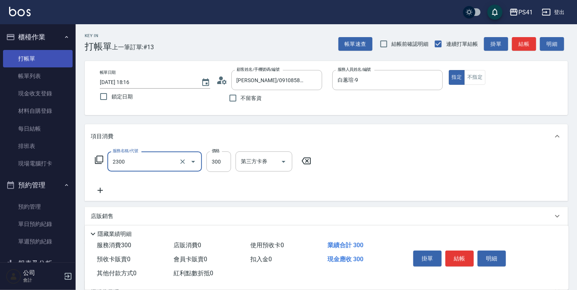
type input "剪髮(2300)"
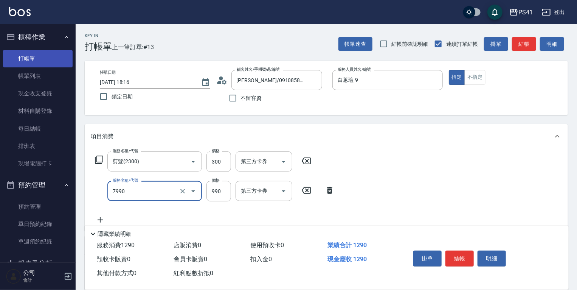
type input "髮原素頭皮養護-活動(7990)"
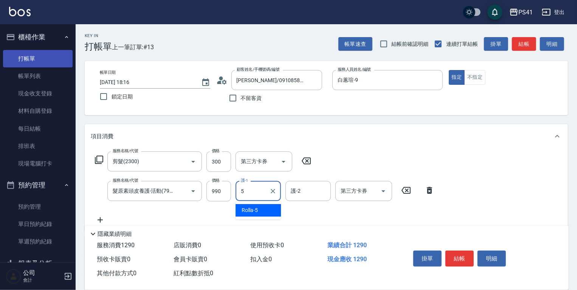
type input "Rolla-5"
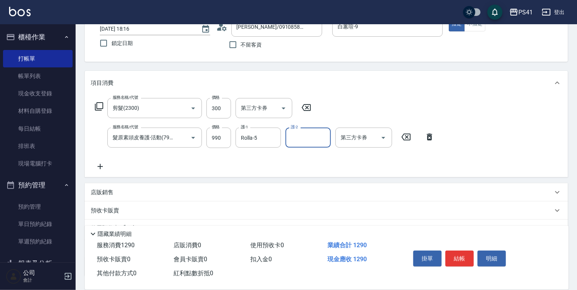
scroll to position [111, 0]
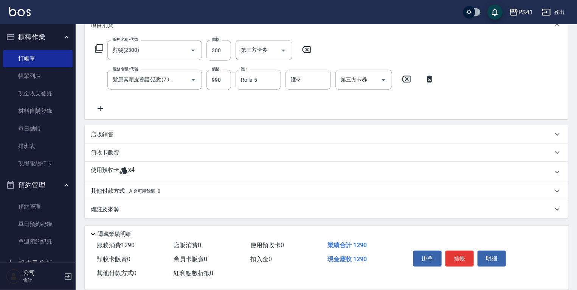
click at [160, 172] on div "使用預收卡 x4" at bounding box center [322, 171] width 462 height 11
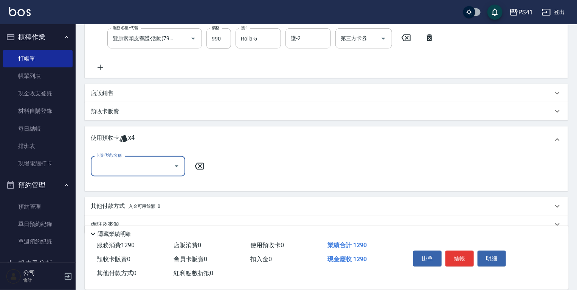
scroll to position [0, 0]
click at [151, 167] on input "卡券代號/名稱" at bounding box center [132, 165] width 76 height 13
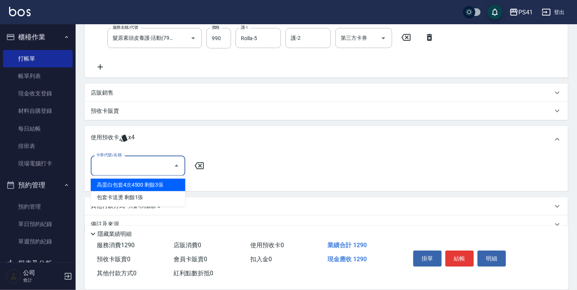
click at [144, 186] on div "高蛋白包套4次4500 剩餘3張" at bounding box center [138, 184] width 94 height 12
type input "高蛋白包套4次4500"
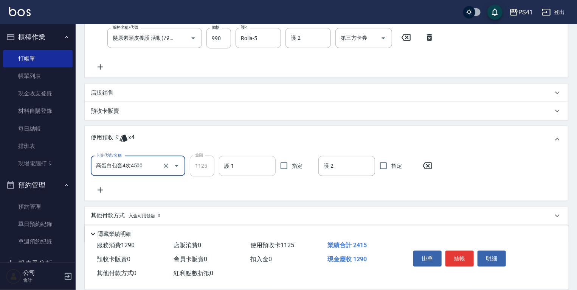
click at [234, 163] on input "護-1" at bounding box center [247, 165] width 50 height 13
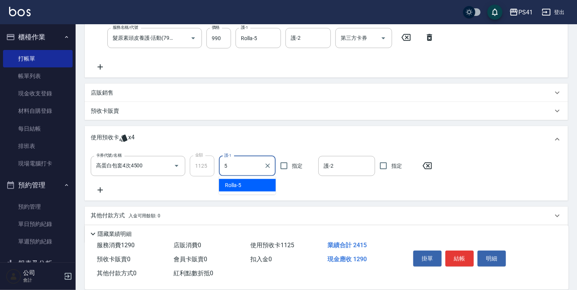
type input "Rolla-5"
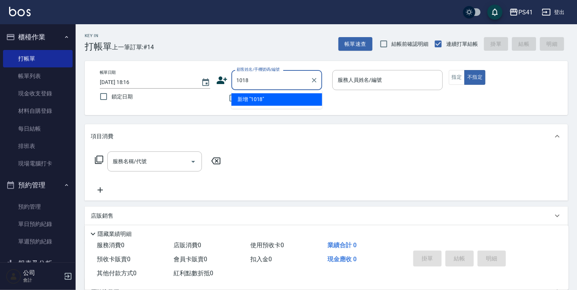
type input "1018"
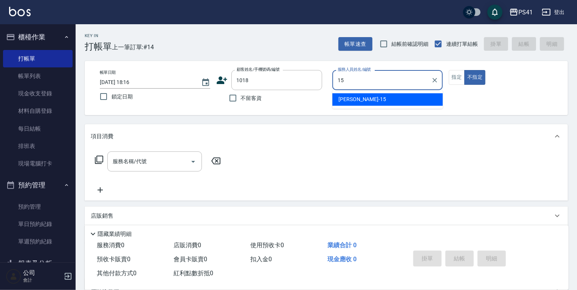
type input "[PERSON_NAME]-15"
type input "[PERSON_NAME]/0906129623/1018"
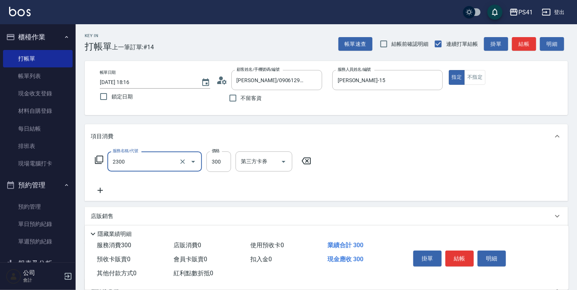
type input "剪髮(2300)"
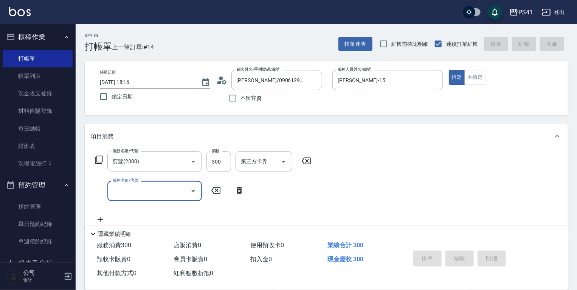
type input "[DATE] 18:17"
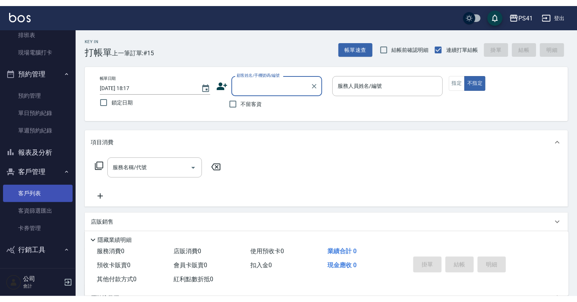
scroll to position [121, 0]
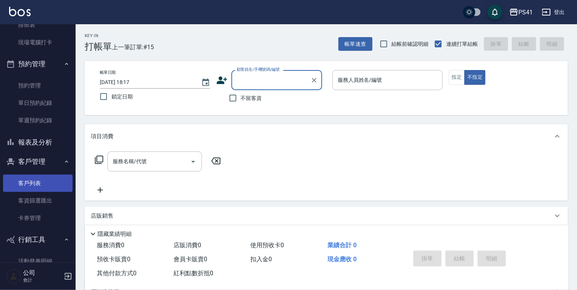
click at [32, 186] on link "客戶列表" at bounding box center [38, 182] width 70 height 17
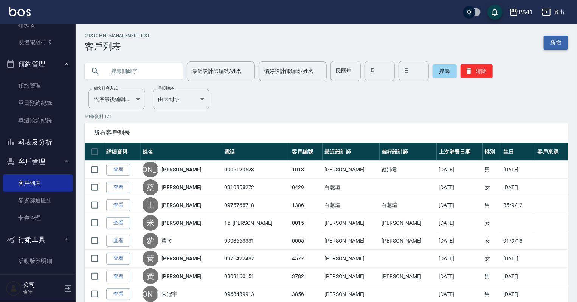
click at [545, 42] on link "新增" at bounding box center [555, 43] width 24 height 14
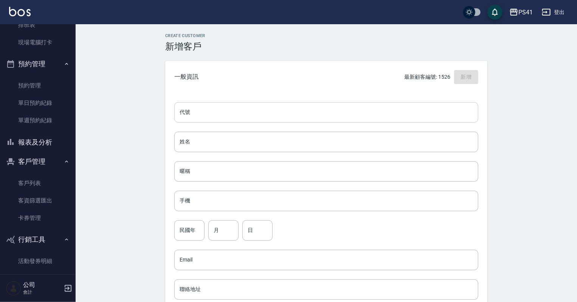
click at [246, 111] on input "代號" at bounding box center [326, 112] width 304 height 20
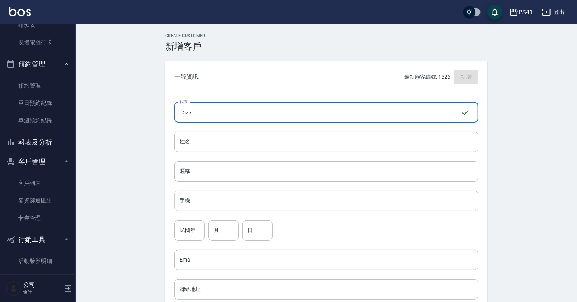
type input "1527"
click at [311, 205] on input "手機" at bounding box center [326, 200] width 304 height 20
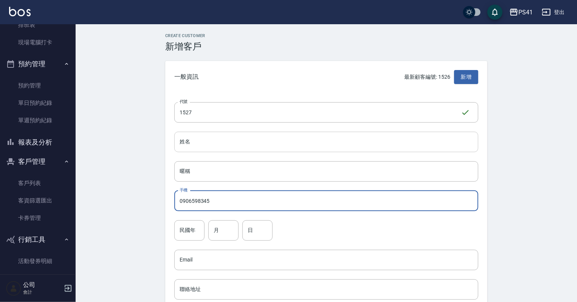
type input "0906598345"
click at [294, 141] on input "姓名" at bounding box center [326, 142] width 304 height 20
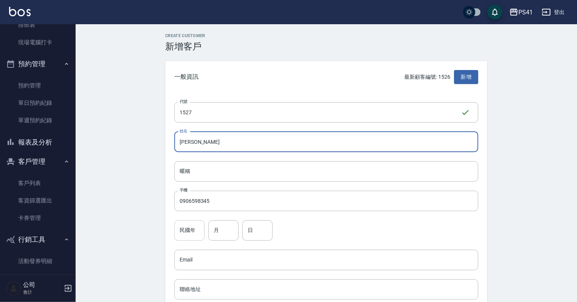
type input "[PERSON_NAME]"
click at [198, 227] on input "民國年" at bounding box center [189, 230] width 30 height 20
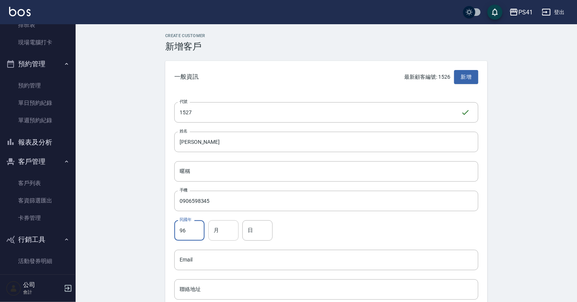
type input "96"
click at [212, 230] on input "月" at bounding box center [223, 230] width 30 height 20
type input "10"
click at [256, 234] on input "日" at bounding box center [257, 230] width 30 height 20
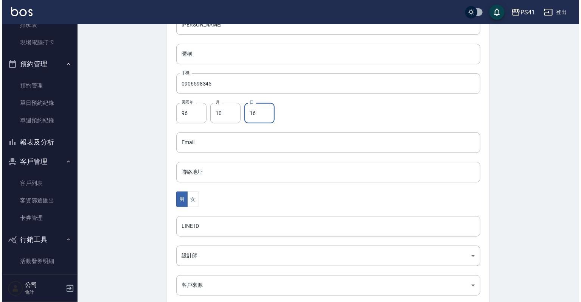
scroll to position [121, 0]
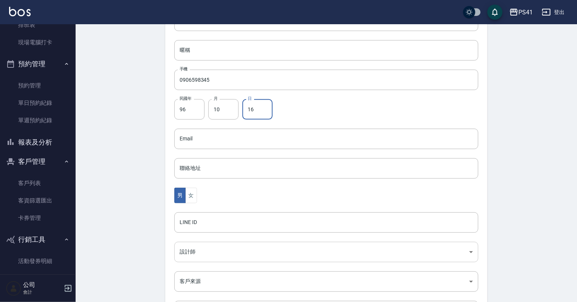
type input "16"
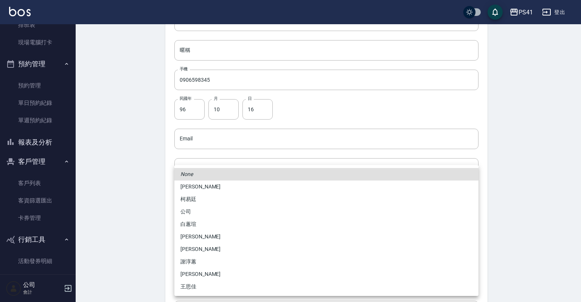
click at [184, 257] on body "PS41 登出 櫃檯作業 打帳單 帳單列表 現金收支登錄 材料自購登錄 每日結帳 排班表 現場電腦打卡 預約管理 預約管理 單日預約紀錄 單週預約紀錄 報表及…" at bounding box center [290, 125] width 581 height 492
click at [199, 240] on li "[PERSON_NAME]" at bounding box center [326, 236] width 304 height 12
type input "b861b14a-5249-4bb7-9707-8502bff7da80"
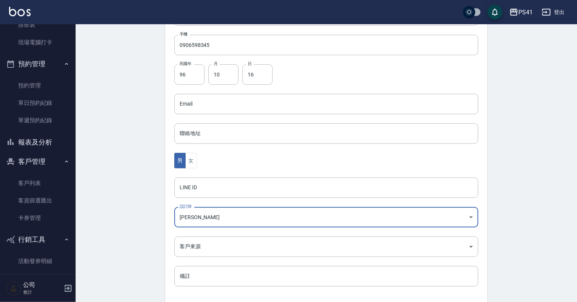
scroll to position [190, 0]
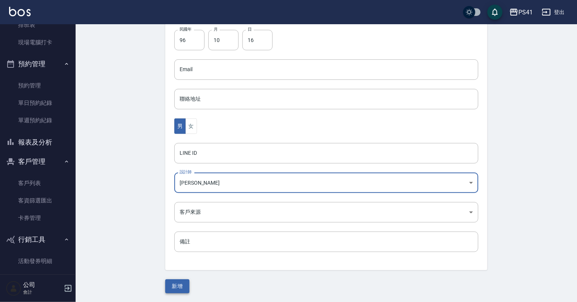
click at [171, 286] on button "新增" at bounding box center [177, 286] width 24 height 14
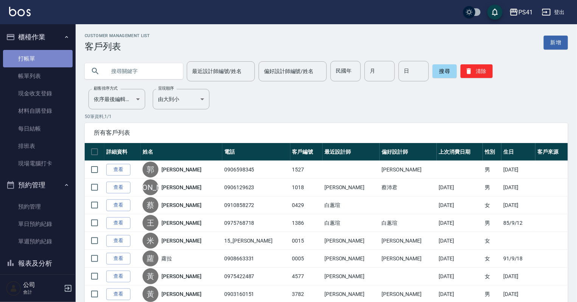
click at [44, 60] on link "打帳單" at bounding box center [38, 58] width 70 height 17
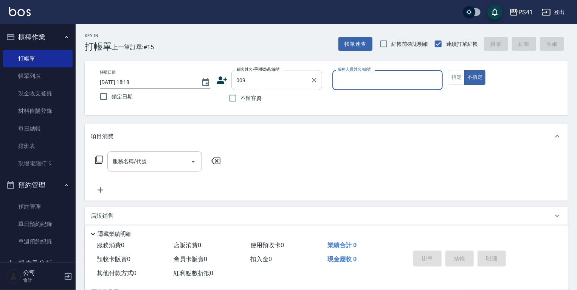
click at [268, 77] on input "009" at bounding box center [271, 79] width 73 height 13
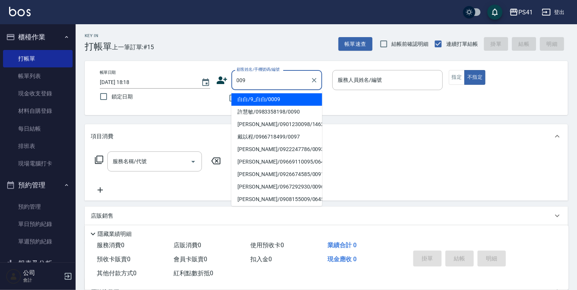
type input "白白/9_白白/0009"
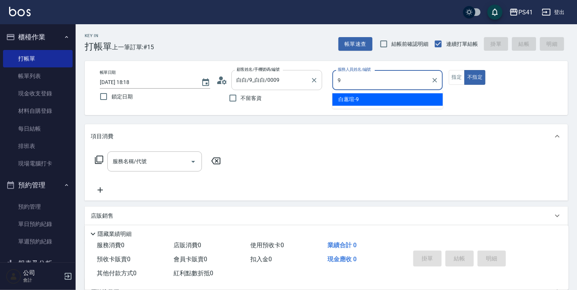
type input "白蕙瑄-9"
type button "false"
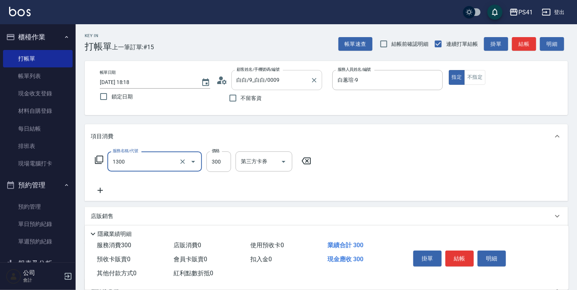
type input "洗髮300(1300)"
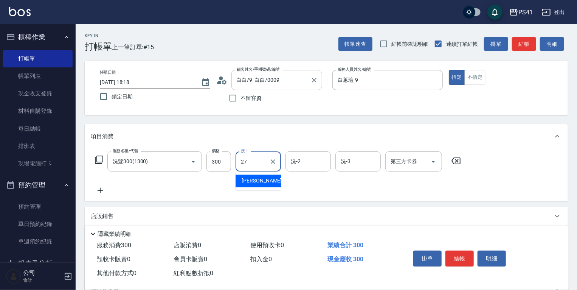
type input "佳佳-27"
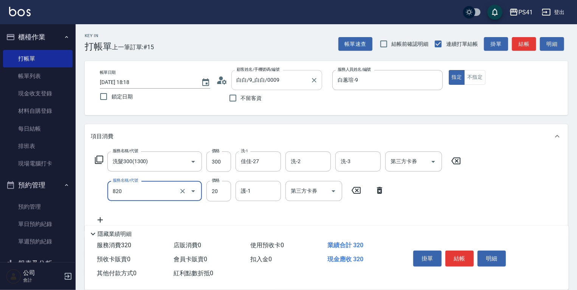
type input "潤絲(820)"
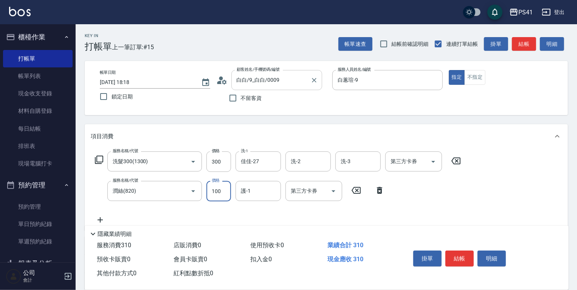
type input "100"
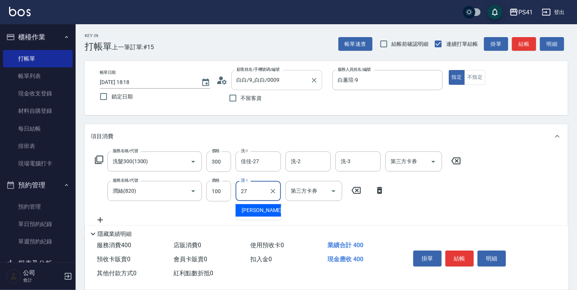
type input "佳佳-27"
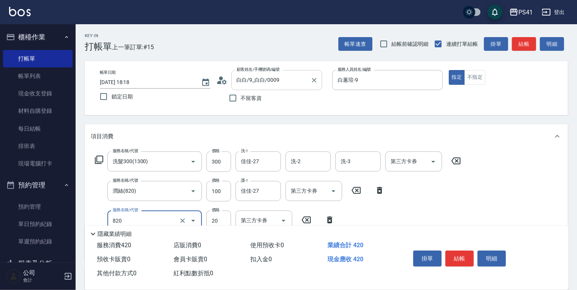
type input "潤絲(820)"
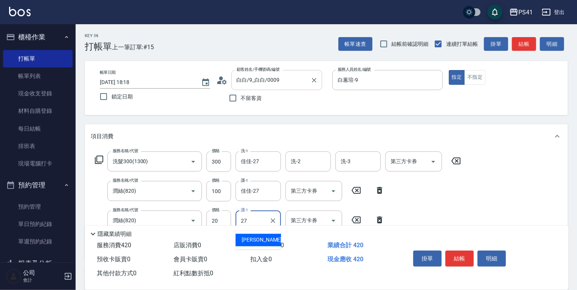
type input "佳佳-27"
click at [181, 189] on icon "Clear" at bounding box center [183, 191] width 8 height 8
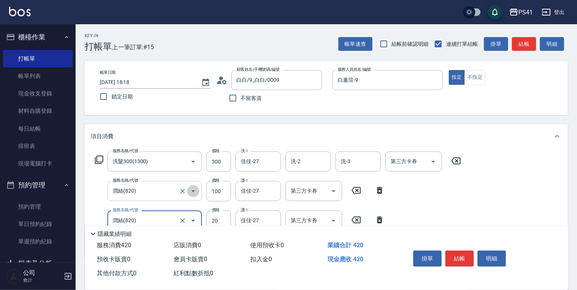
click at [189, 186] on icon "Open" at bounding box center [193, 190] width 9 height 9
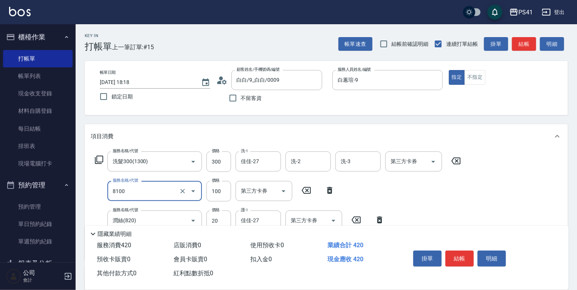
type input "電棒 夾直 玉米鬚(8100)"
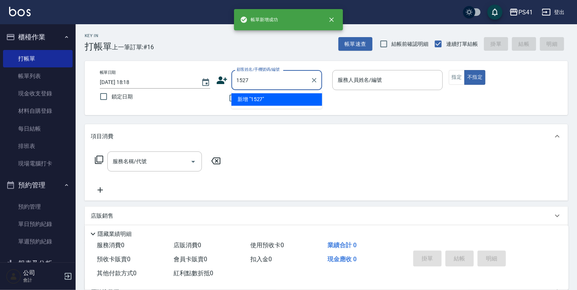
type input "1527"
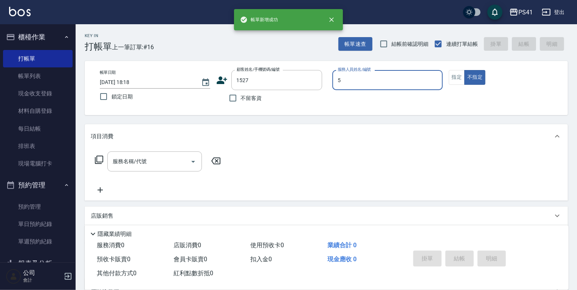
type input "Rolla-5"
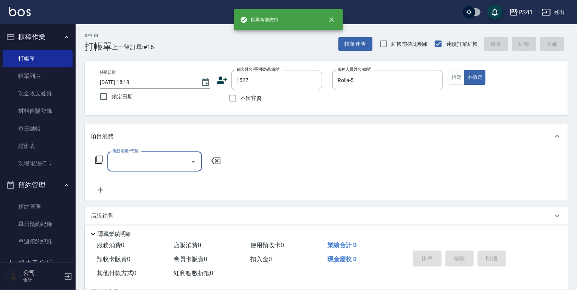
type input "[PERSON_NAME]/0906598345/1527"
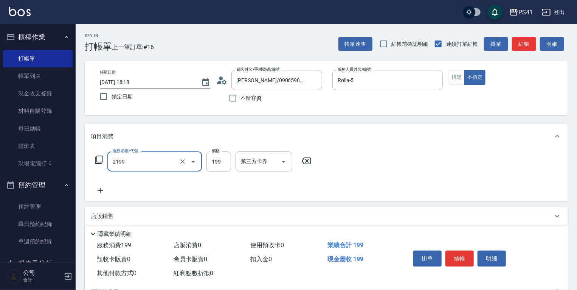
type input "不指定剪髮活動(2199)"
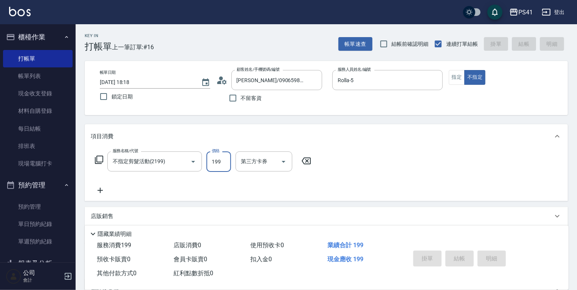
type input "[DATE] 18:19"
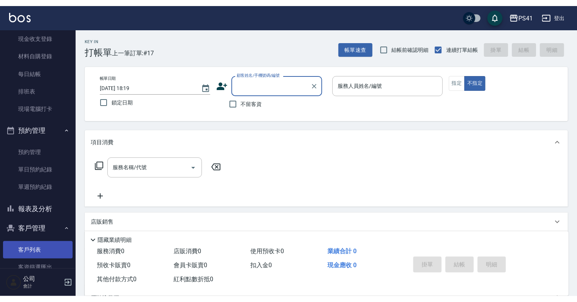
scroll to position [121, 0]
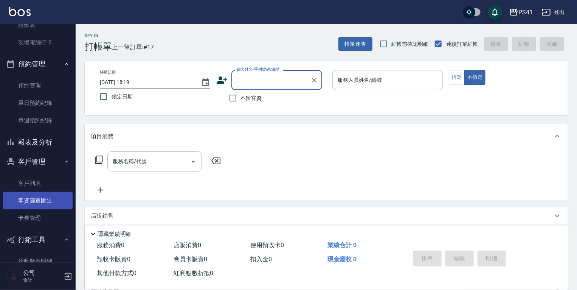
drag, startPoint x: 43, startPoint y: 180, endPoint x: 43, endPoint y: 192, distance: 12.1
click at [43, 180] on link "客戶列表" at bounding box center [38, 182] width 70 height 17
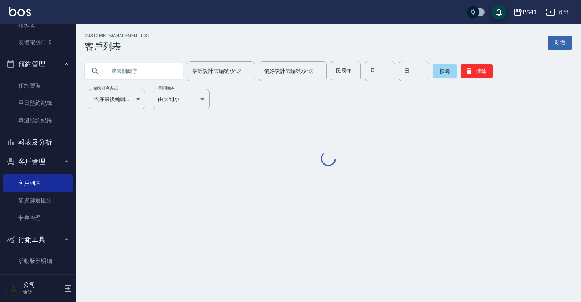
click at [116, 71] on input "text" at bounding box center [141, 71] width 71 height 20
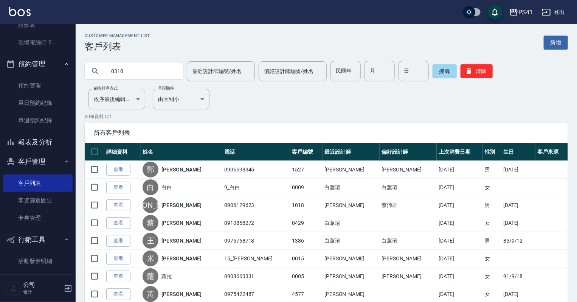
type input "0310"
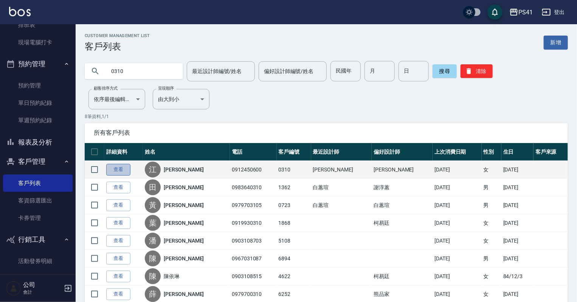
click at [116, 166] on link "查看" at bounding box center [118, 170] width 24 height 12
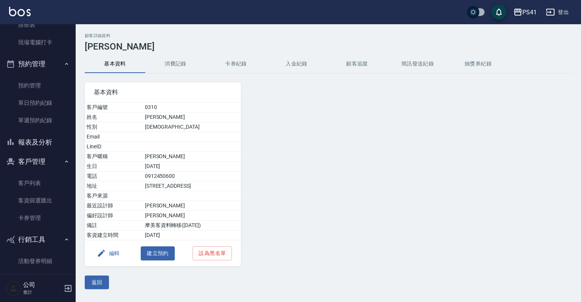
click at [168, 65] on button "消費記錄" at bounding box center [175, 64] width 60 height 18
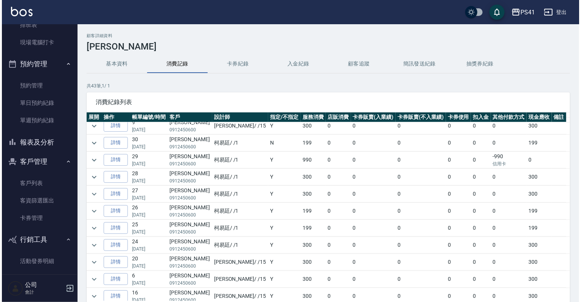
scroll to position [92, 0]
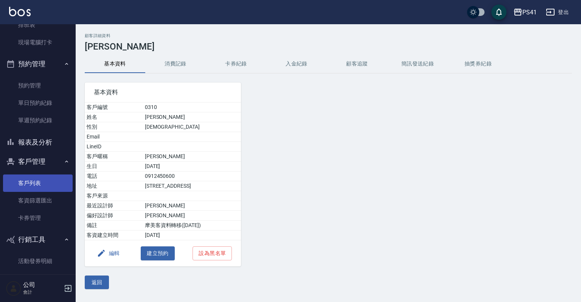
click at [51, 182] on link "客戶列表" at bounding box center [38, 182] width 70 height 17
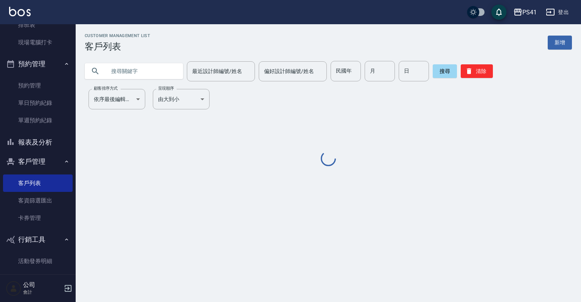
click at [117, 70] on input "text" at bounding box center [141, 71] width 71 height 20
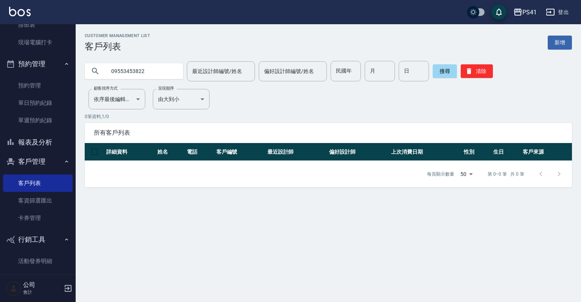
click at [130, 69] on input "09553453822" at bounding box center [141, 71] width 71 height 20
type input "0955353822"
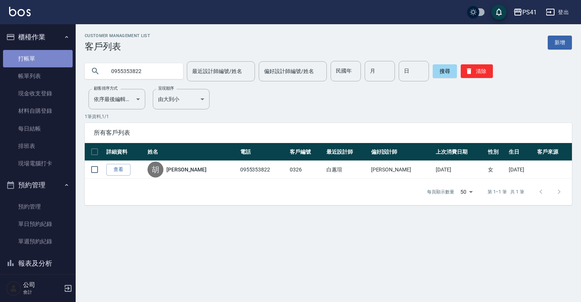
click at [51, 60] on link "打帳單" at bounding box center [38, 58] width 70 height 17
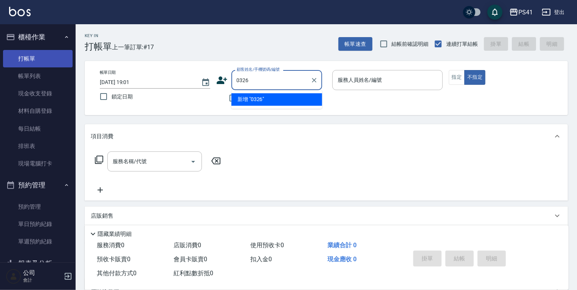
type input "0326"
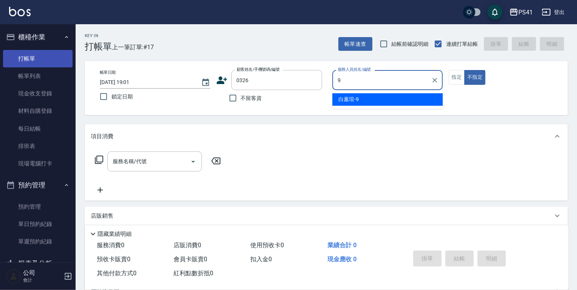
type input "白蕙瑄-9"
type button "false"
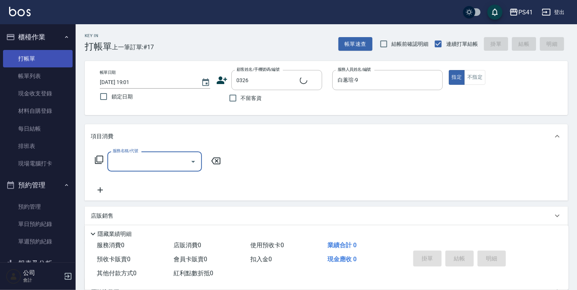
type input "[PERSON_NAME]/0955353822/0326"
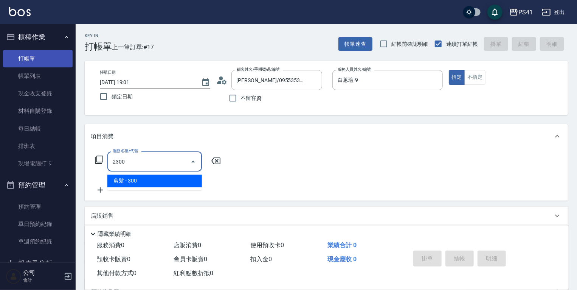
type input "剪髮(2300)"
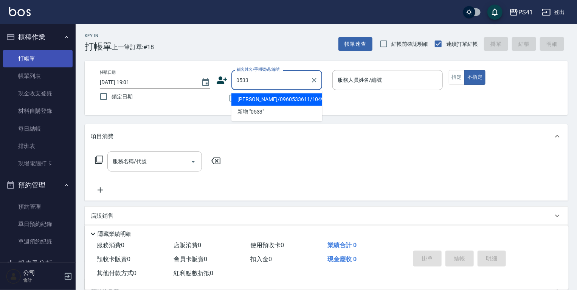
type input "[PERSON_NAME]/0960533611/1049"
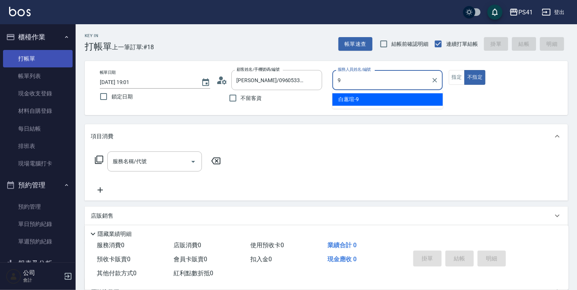
type input "白蕙瑄-9"
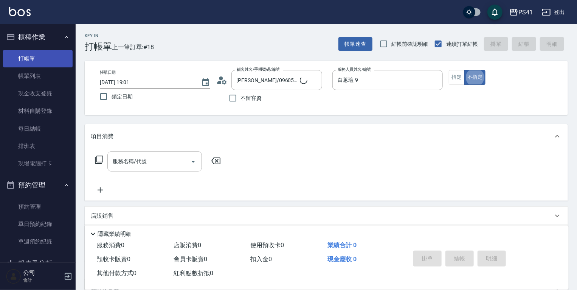
type input "[PERSON_NAME]/0972705082/0533"
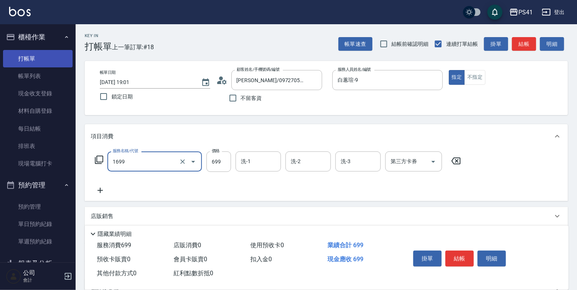
type input "純粹植淨控油SPA洗髮699(1699)"
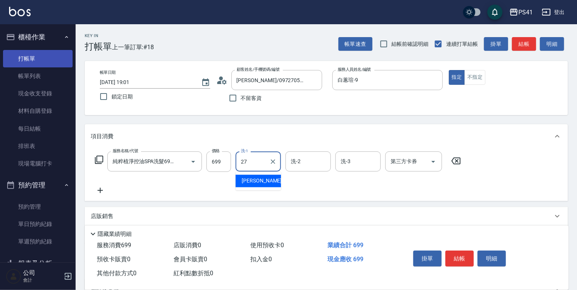
type input "佳佳-27"
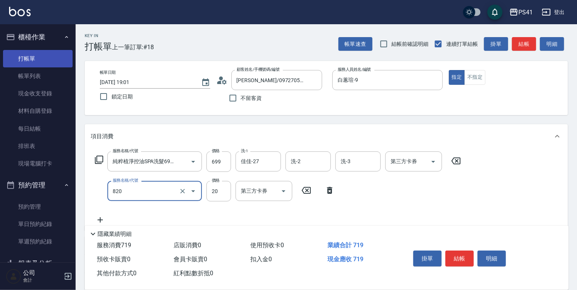
type input "潤絲(820)"
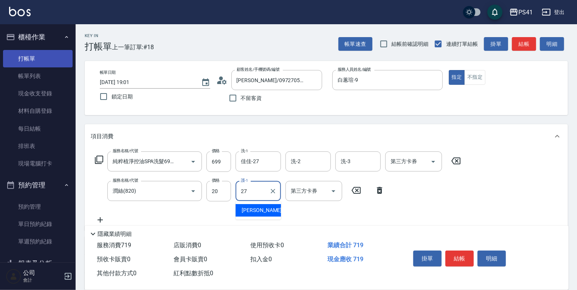
type input "佳佳-27"
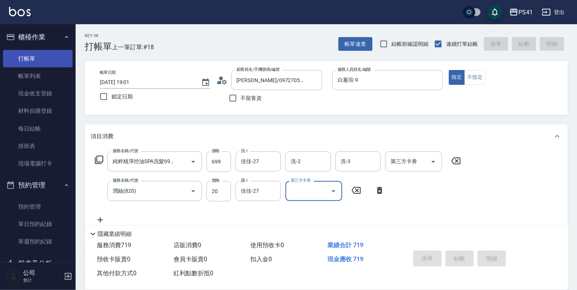
type input "[DATE] 19:05"
